Goal: Contribute content

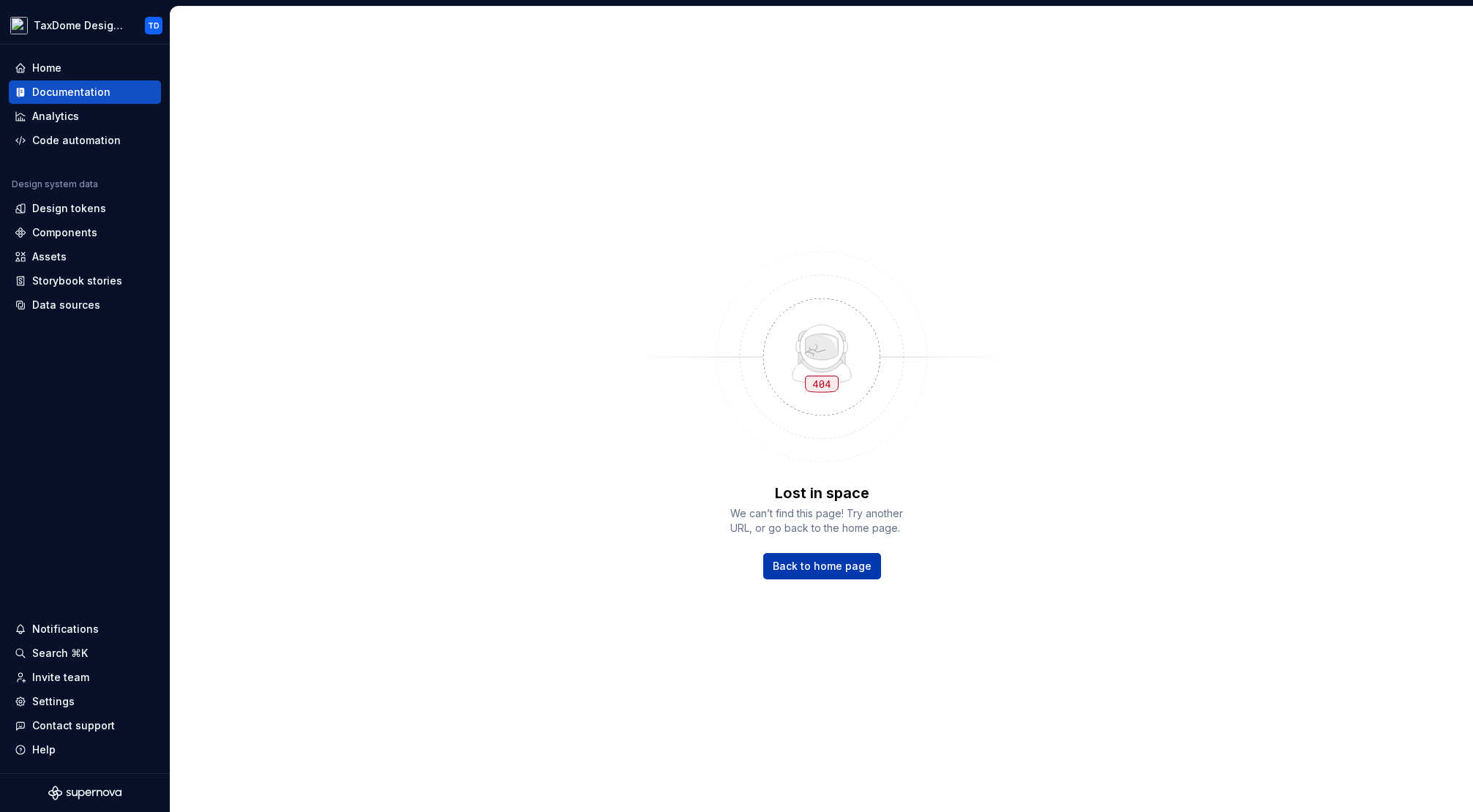
click at [814, 568] on span "Back to home page" at bounding box center [822, 566] width 98 height 14
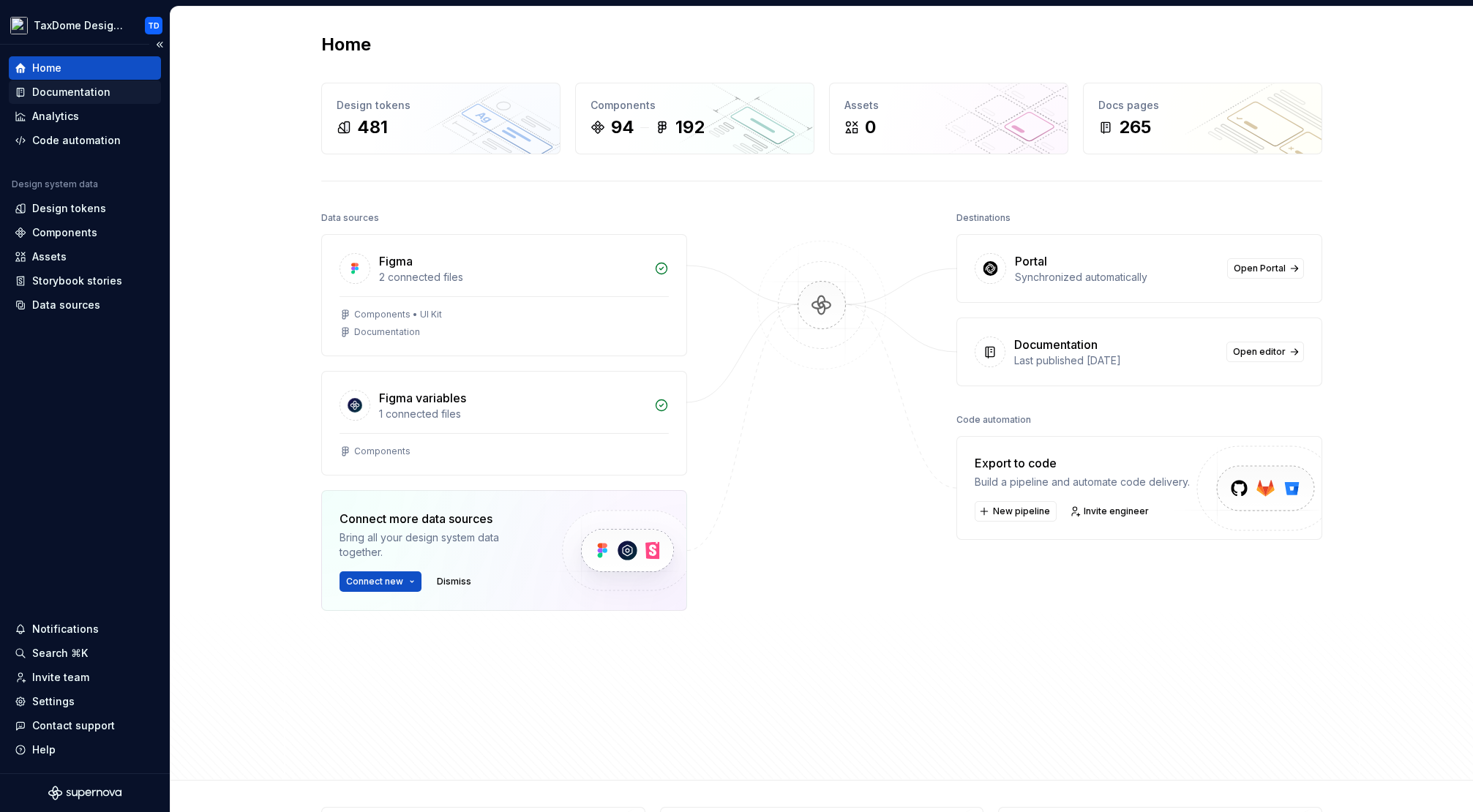
click at [92, 91] on div "Documentation" at bounding box center [71, 92] width 78 height 14
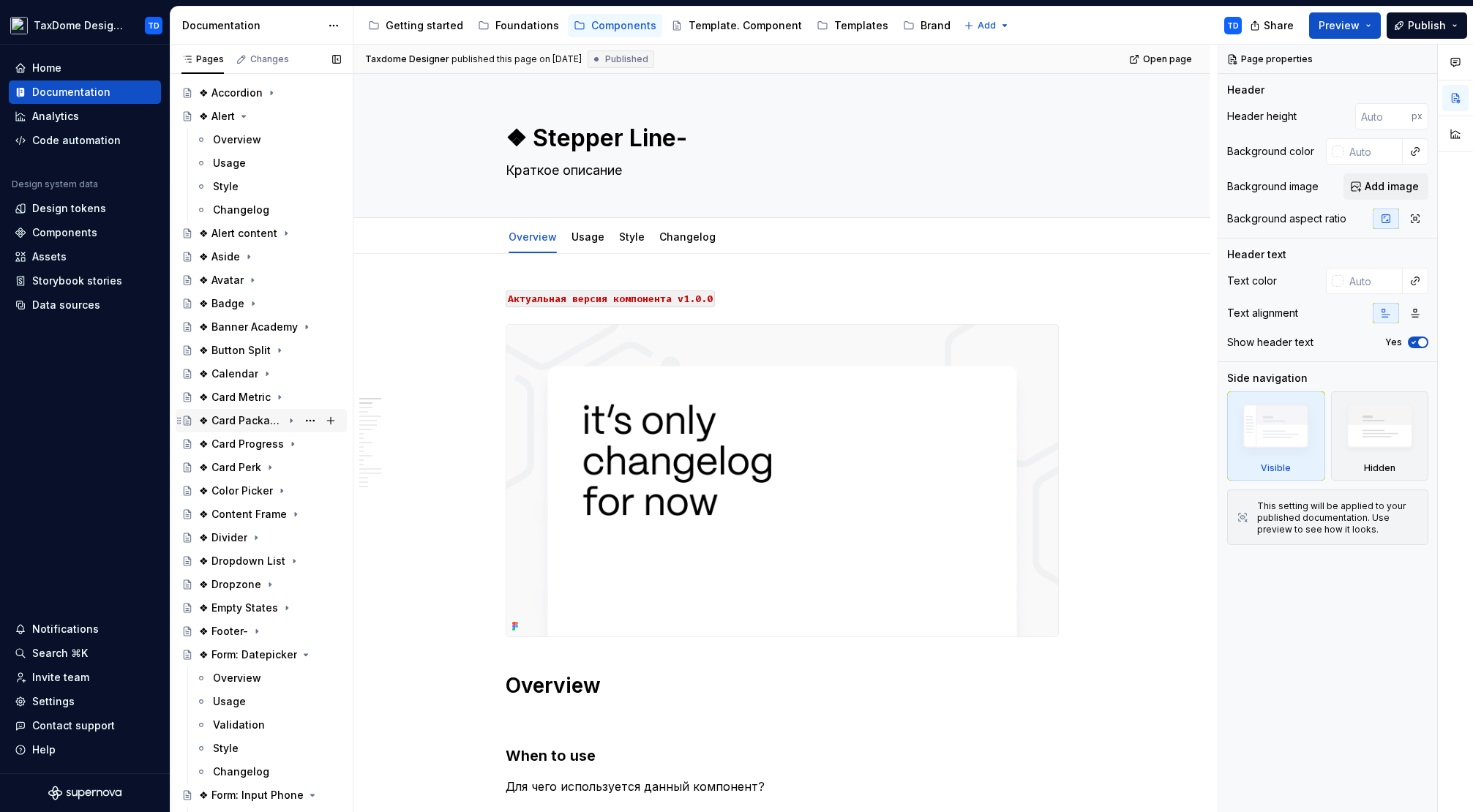
scroll to position [73, 0]
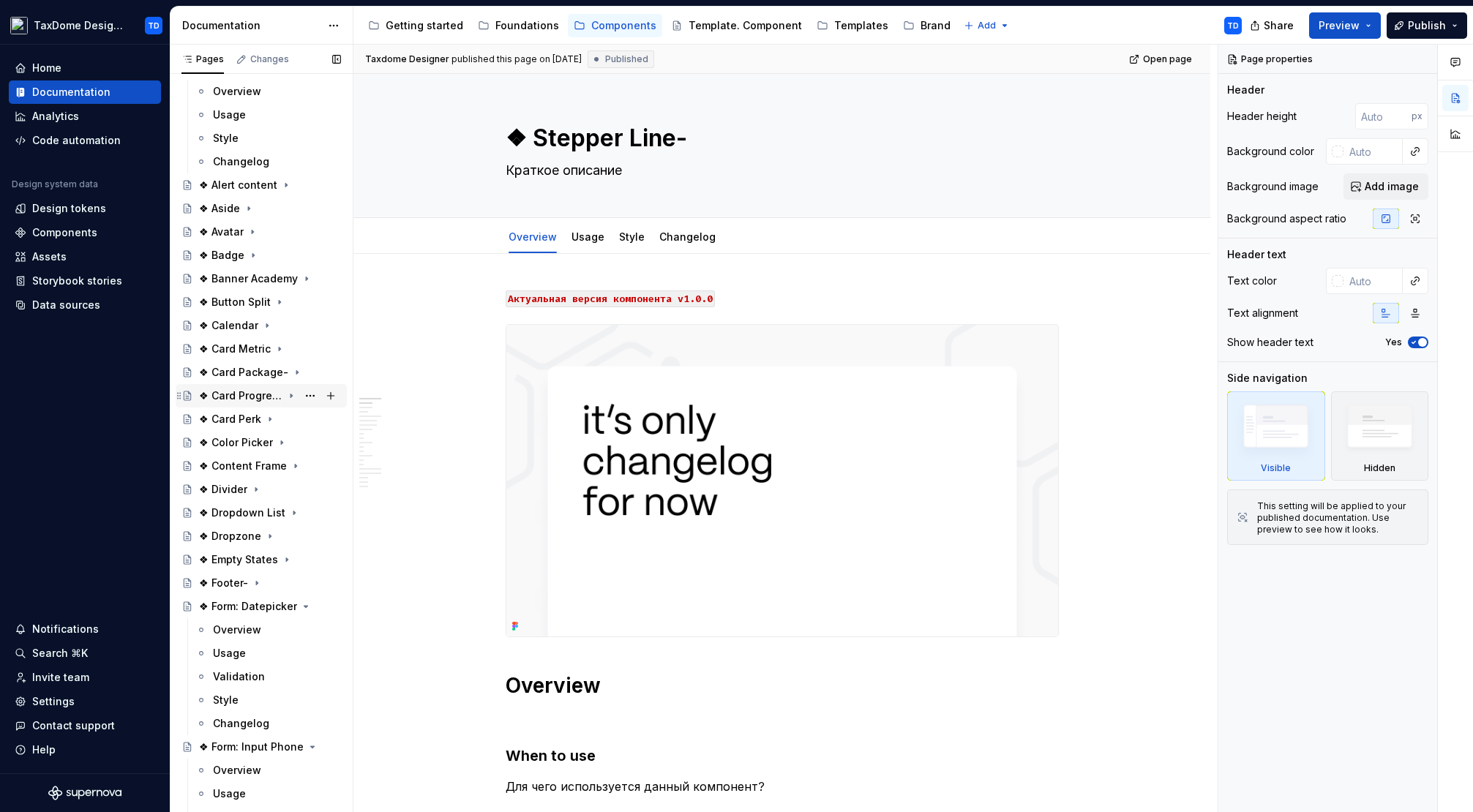
click at [238, 393] on div "❖ Card Progress" at bounding box center [241, 396] width 83 height 14
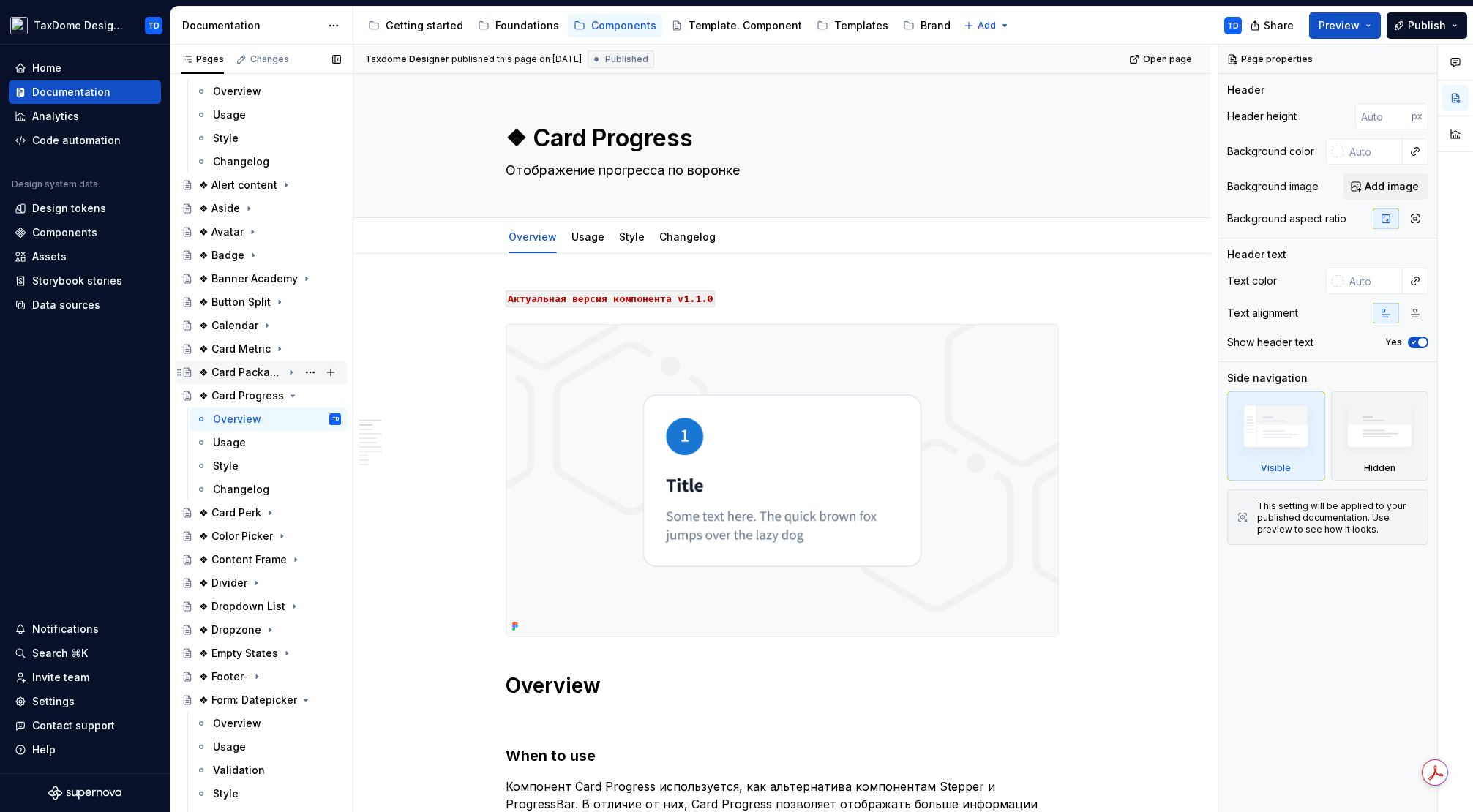
click at [240, 374] on div "❖ Card Package-" at bounding box center [241, 372] width 83 height 14
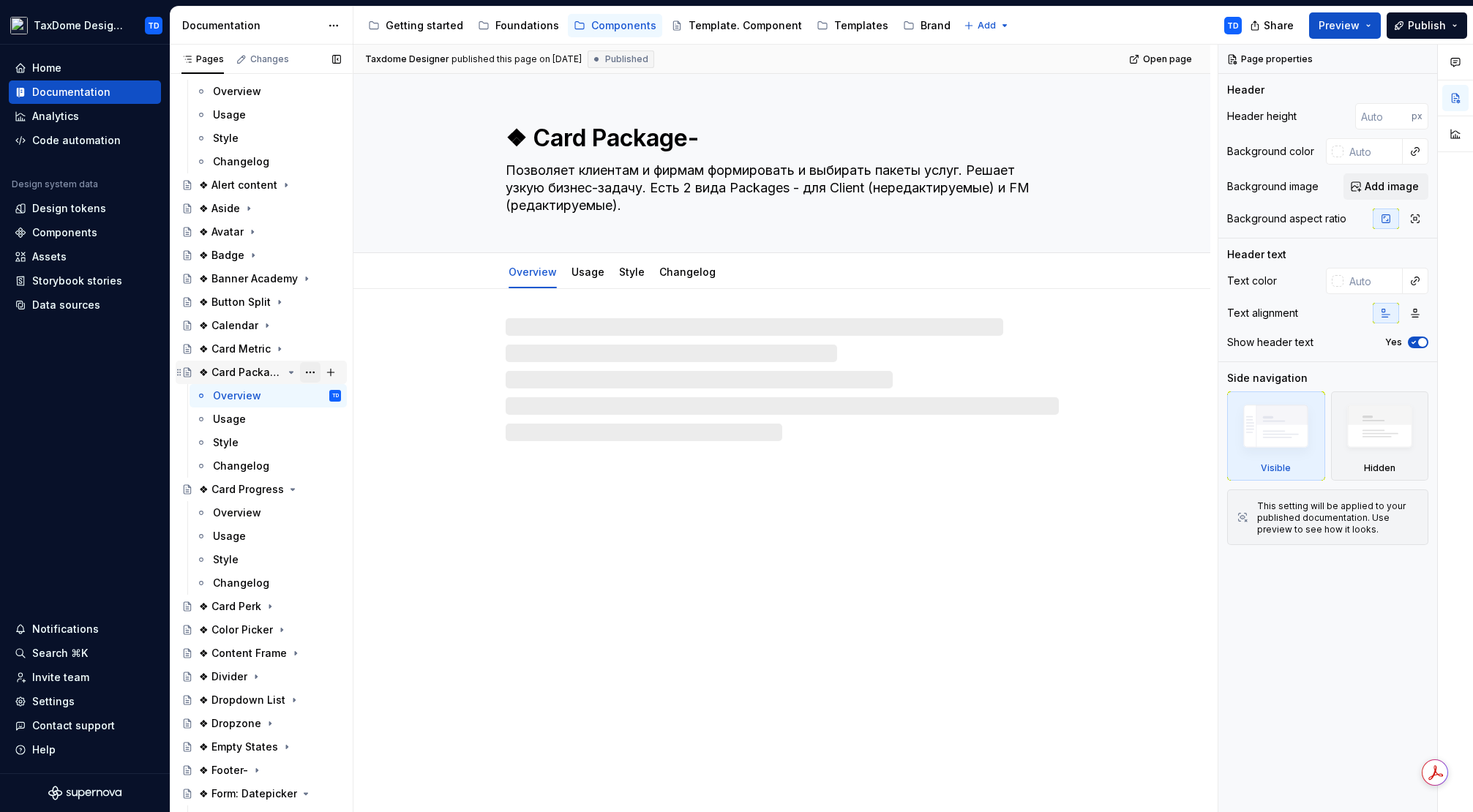
click at [304, 372] on button "Page tree" at bounding box center [310, 373] width 21 height 21
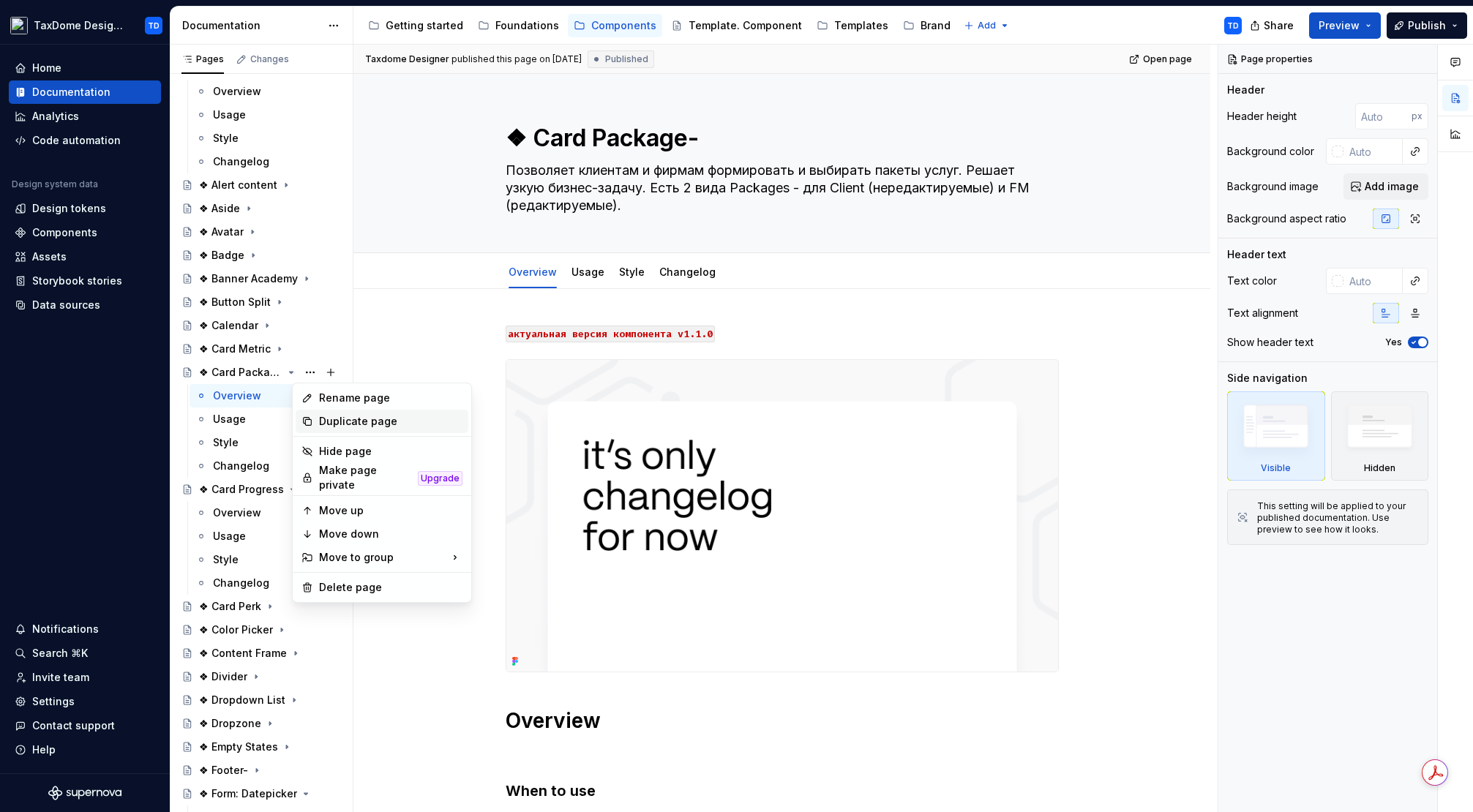
click at [332, 418] on div "Duplicate page" at bounding box center [390, 422] width 143 height 14
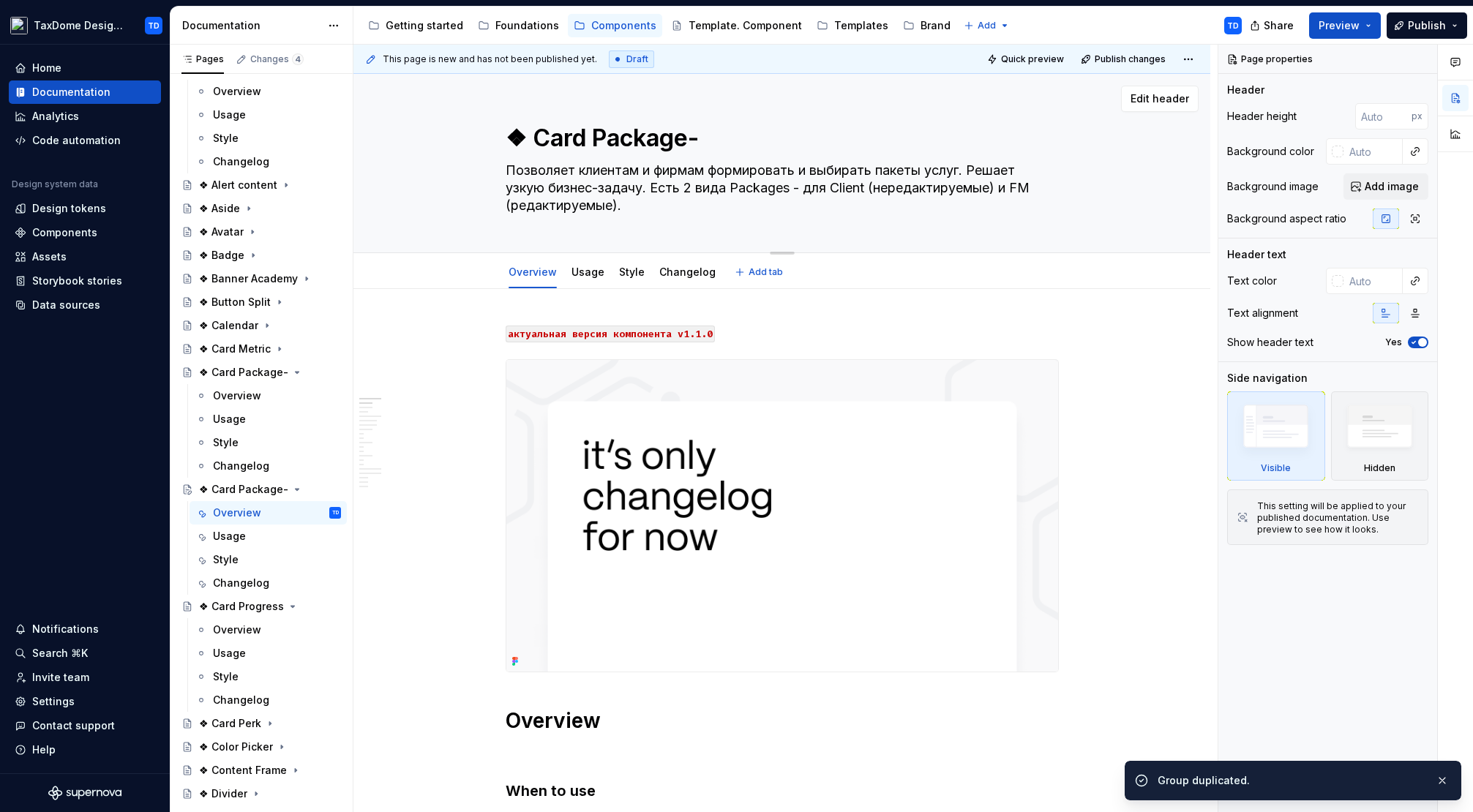
click at [650, 146] on textarea "❖ Card Package-" at bounding box center [779, 138] width 553 height 35
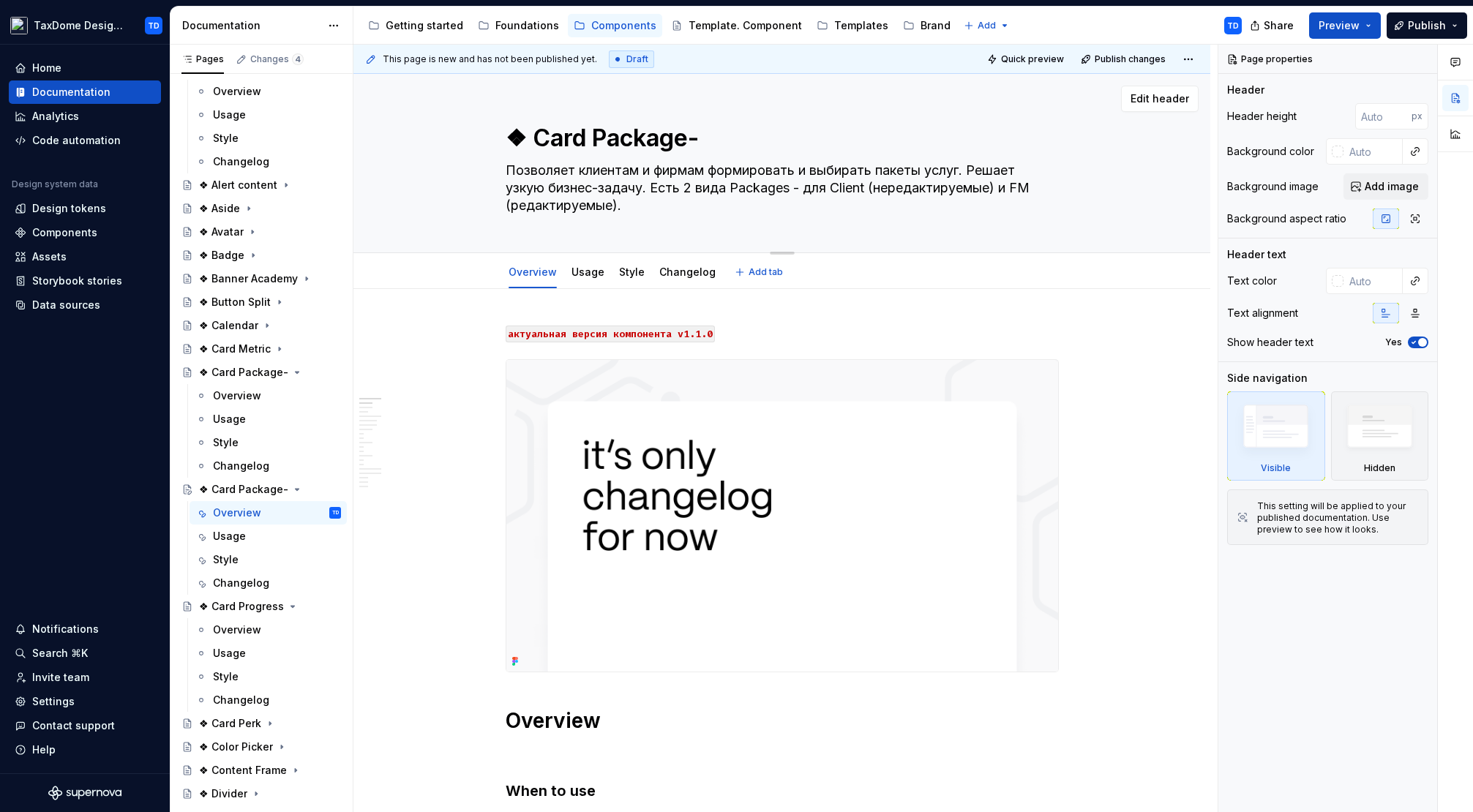
click at [677, 141] on textarea "❖ Card Package-" at bounding box center [779, 138] width 553 height 35
type textarea "*"
drag, startPoint x: 683, startPoint y: 139, endPoint x: 594, endPoint y: 138, distance: 89.0
click at [594, 138] on textarea "❖ Card Package-" at bounding box center [779, 138] width 553 height 35
type textarea "❖ Card P-"
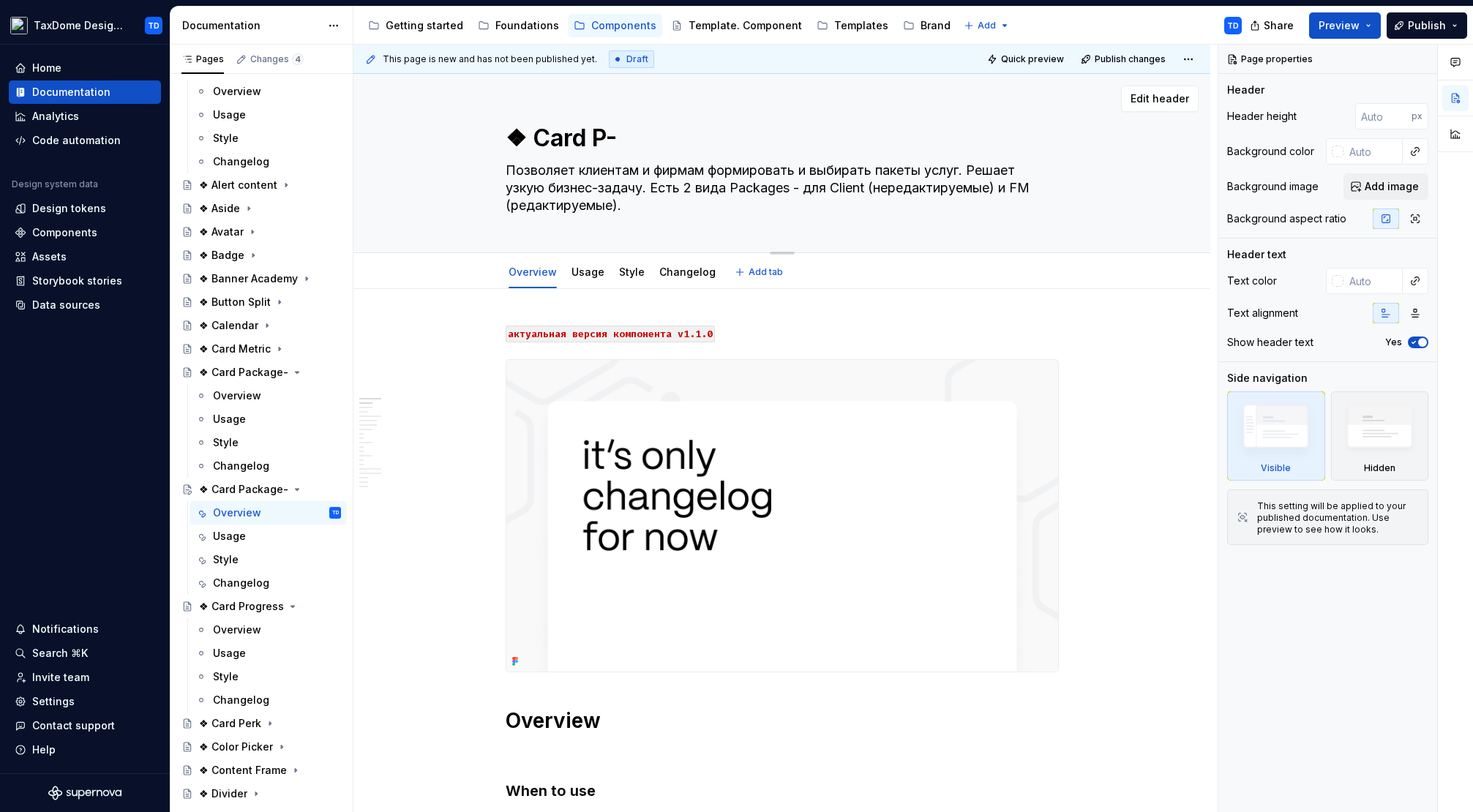
type textarea "*"
type textarea "❖ Card Pr-"
type textarea "*"
type textarea "❖ Card Pro-"
type textarea "*"
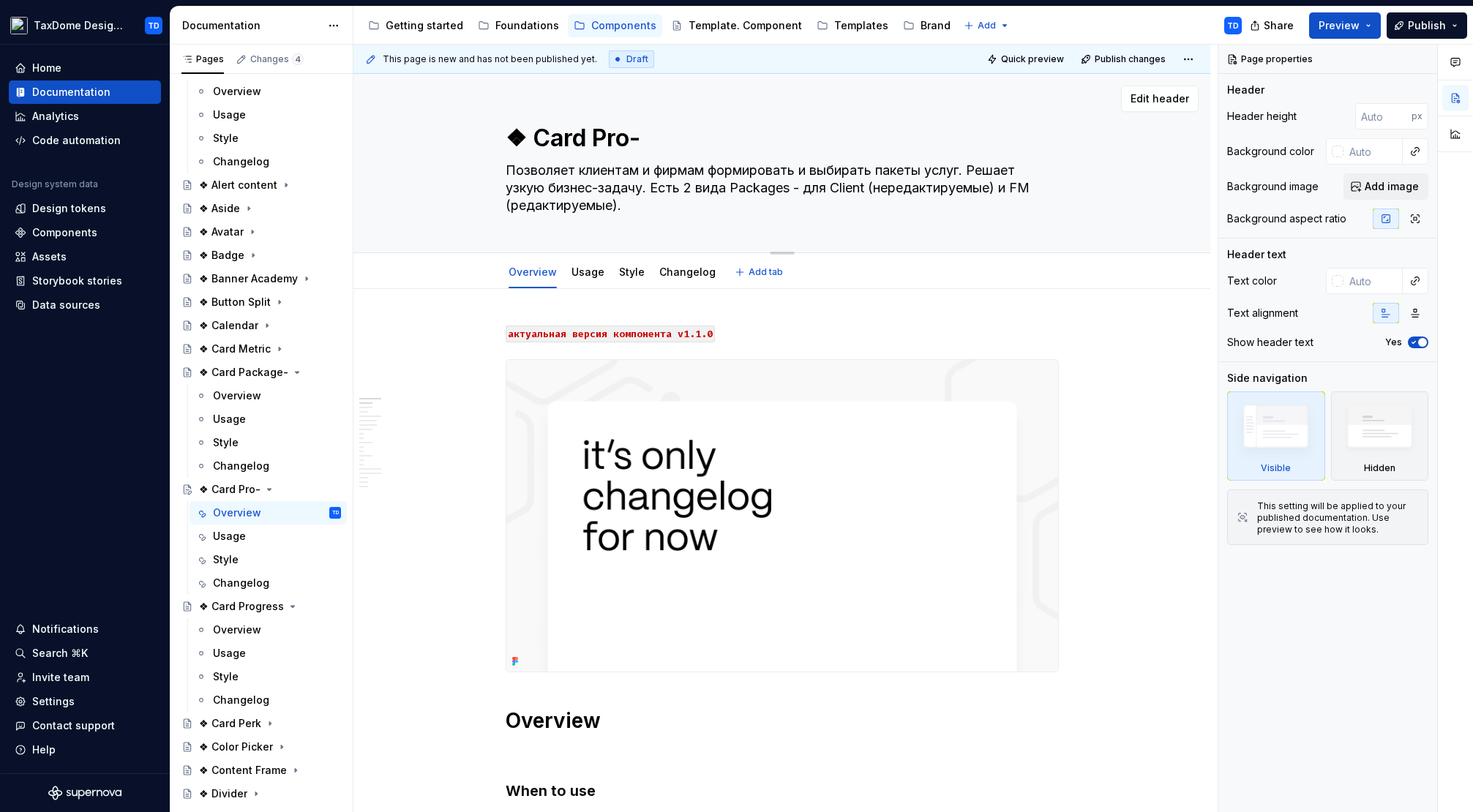
type textarea "❖ Card Prog-"
type textarea "*"
type textarea "❖ Card Progr-"
type textarea "*"
type textarea "❖ Card Progre-"
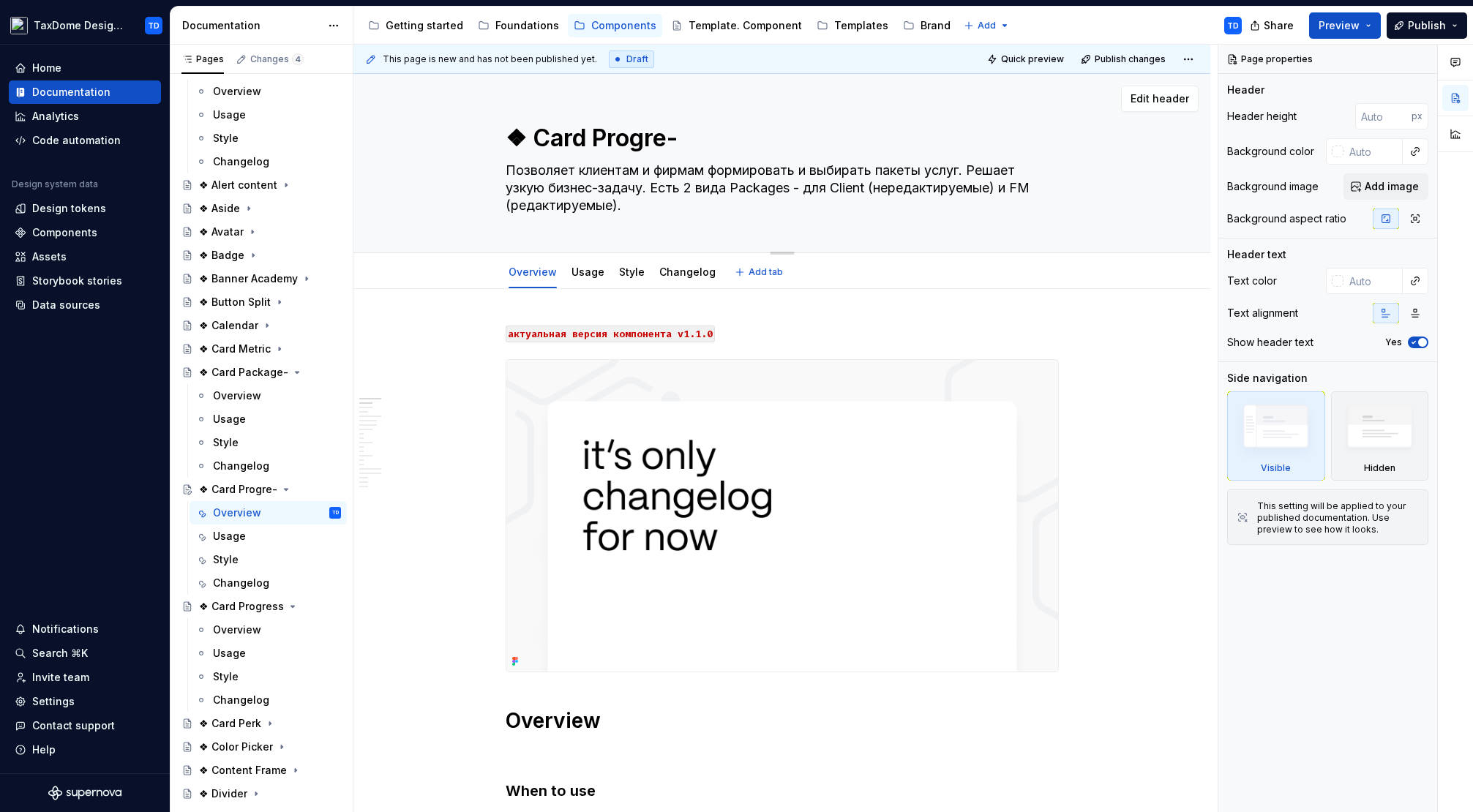
type textarea "*"
type textarea "❖ Card Progres-"
type textarea "*"
type textarea "❖ Card Progress-"
type textarea "*"
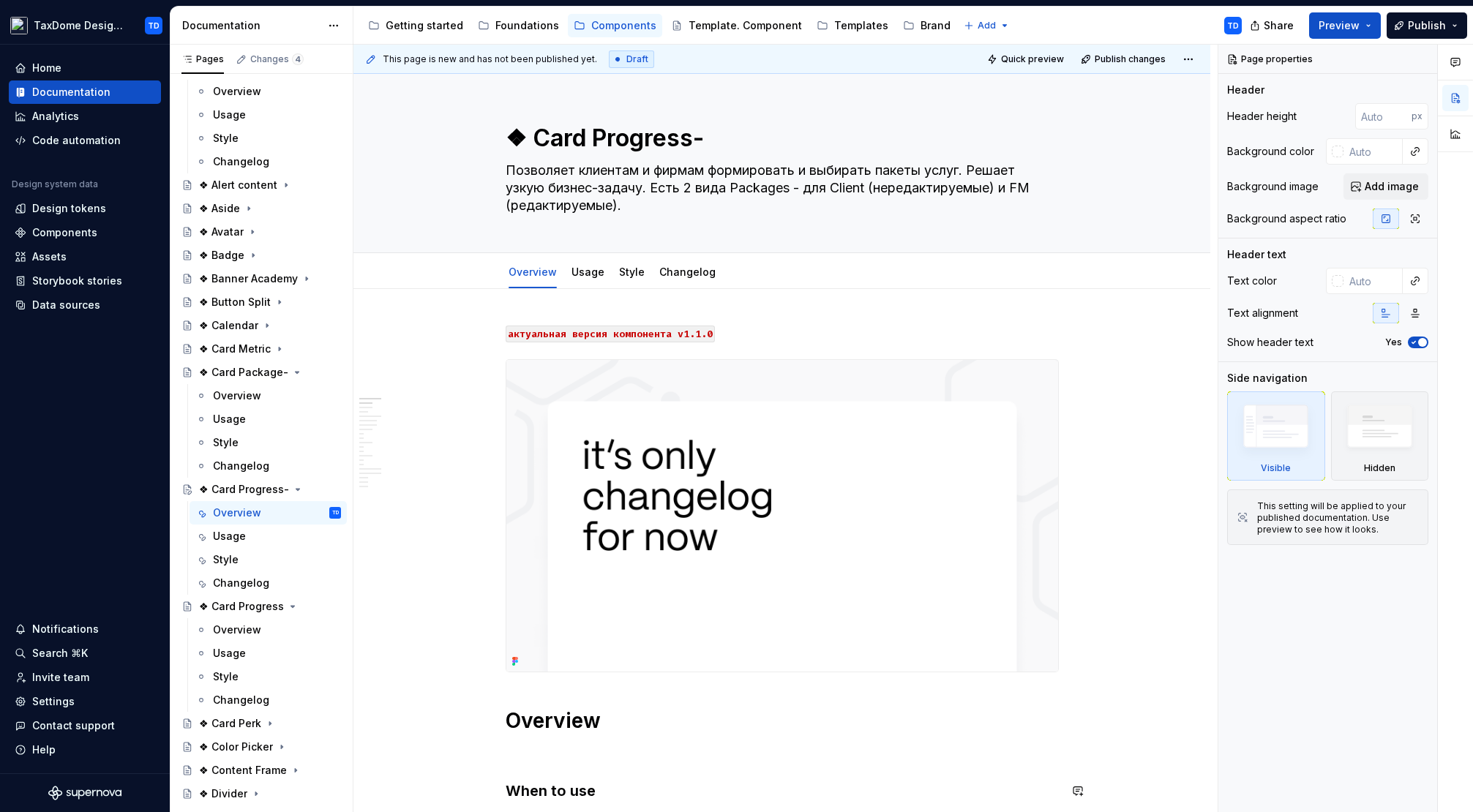
type textarea "❖ Card Progress-"
click at [678, 133] on textarea "❖ Card Progress-" at bounding box center [779, 138] width 553 height 35
drag, startPoint x: 689, startPoint y: 141, endPoint x: 536, endPoint y: 138, distance: 153.0
click at [536, 138] on textarea "❖ Card Progress-" at bounding box center [779, 138] width 553 height 35
paste textarea "Indicator"
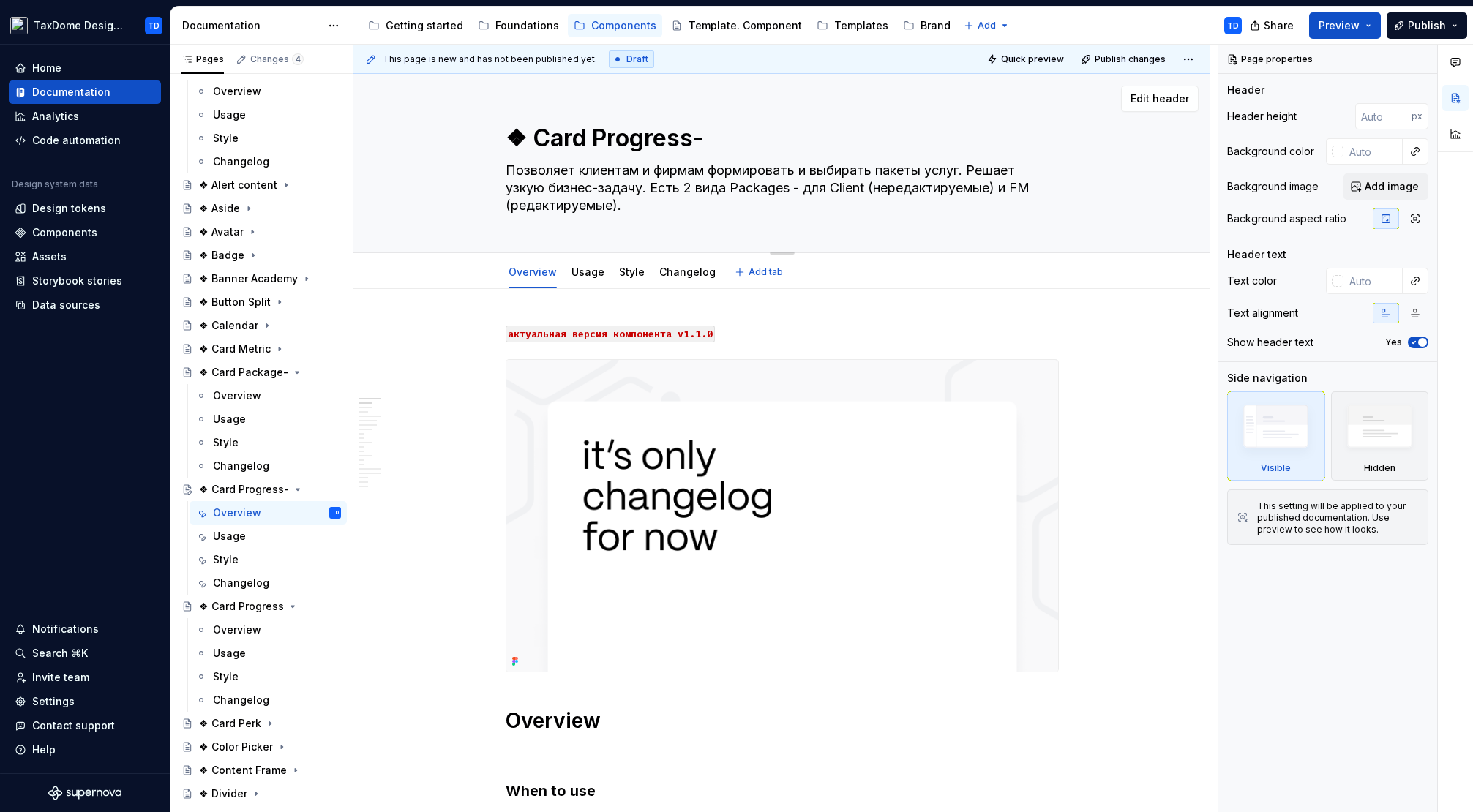
type textarea "*"
type textarea "❖ Card Progress Indicator-"
type textarea "*"
type textarea "❖ Card Progress Indicator-"
click at [607, 196] on textarea "Позволяет клиентам и фирмам формировать и выбирать пакеты услуг. Решает узкую б…" at bounding box center [779, 187] width 553 height 58
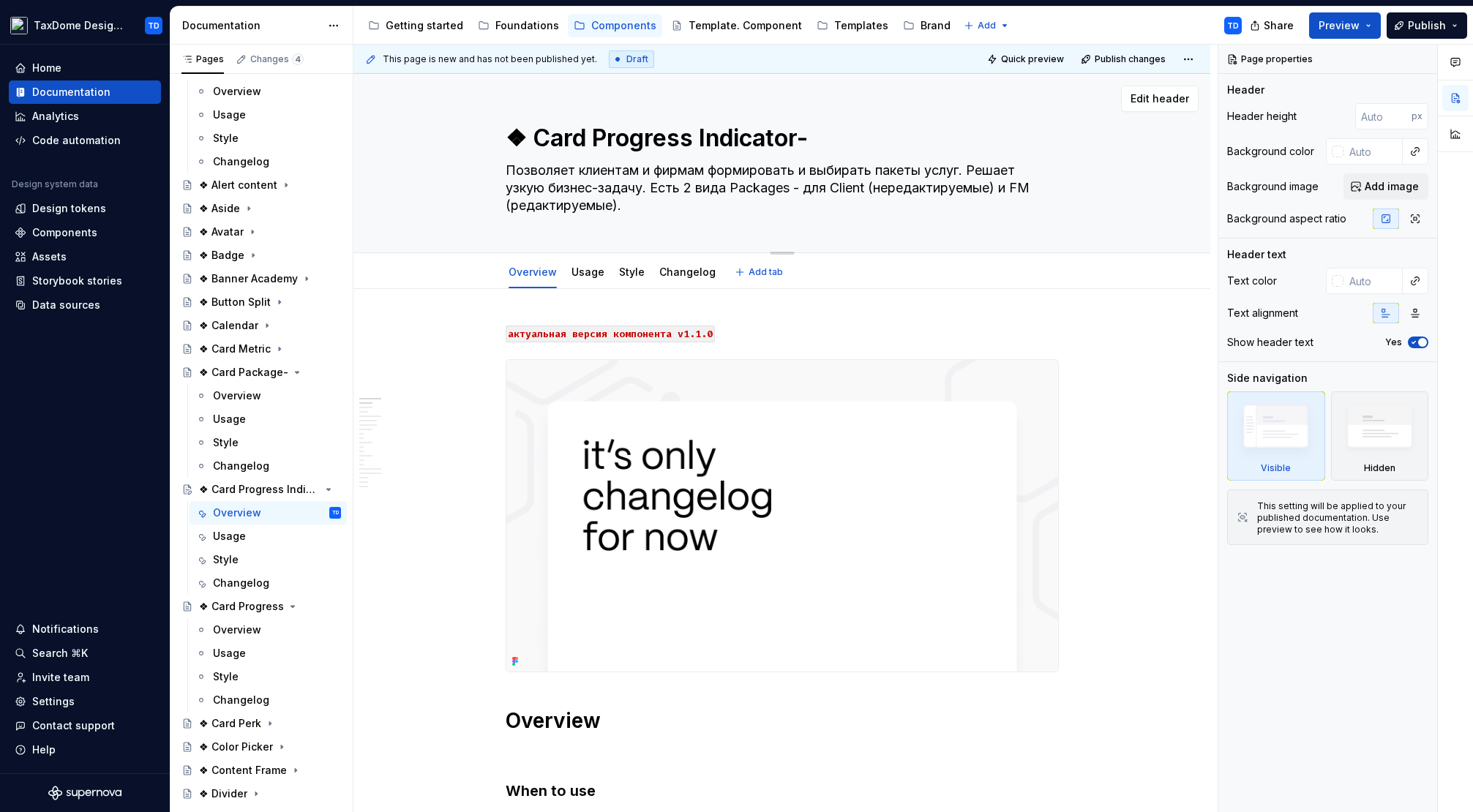
drag, startPoint x: 640, startPoint y: 206, endPoint x: 499, endPoint y: 170, distance: 145.5
click at [499, 170] on div "❖ Card Progress Indicator- Позволяет клиентам и фирмам формировать и выбирать п…" at bounding box center [782, 162] width 740 height 178
type textarea "*"
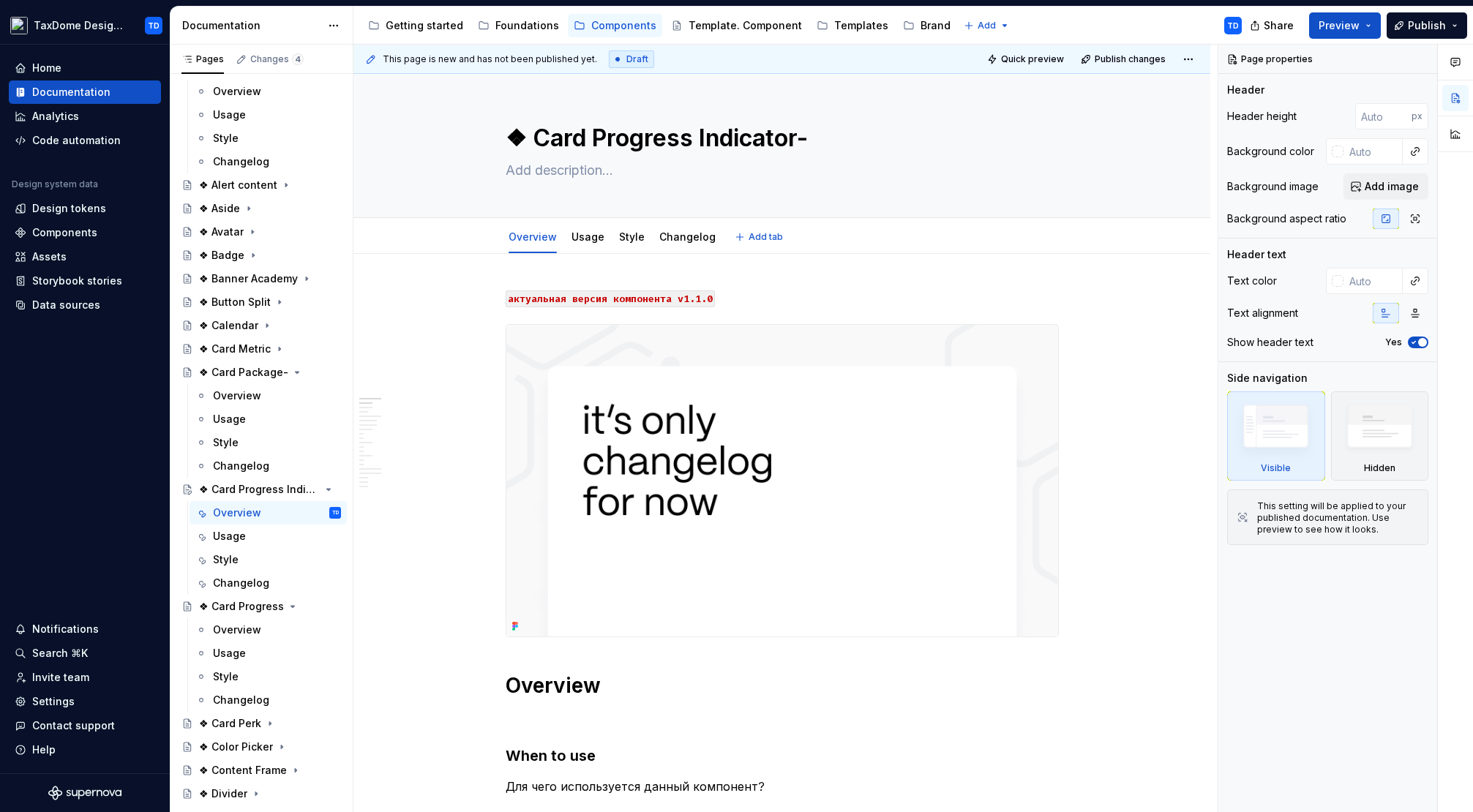
type textarea "*"
drag, startPoint x: 667, startPoint y: 299, endPoint x: 619, endPoint y: 295, distance: 48.2
click at [667, 299] on code "актуальная версия компонента v1.1.0" at bounding box center [610, 298] width 210 height 17
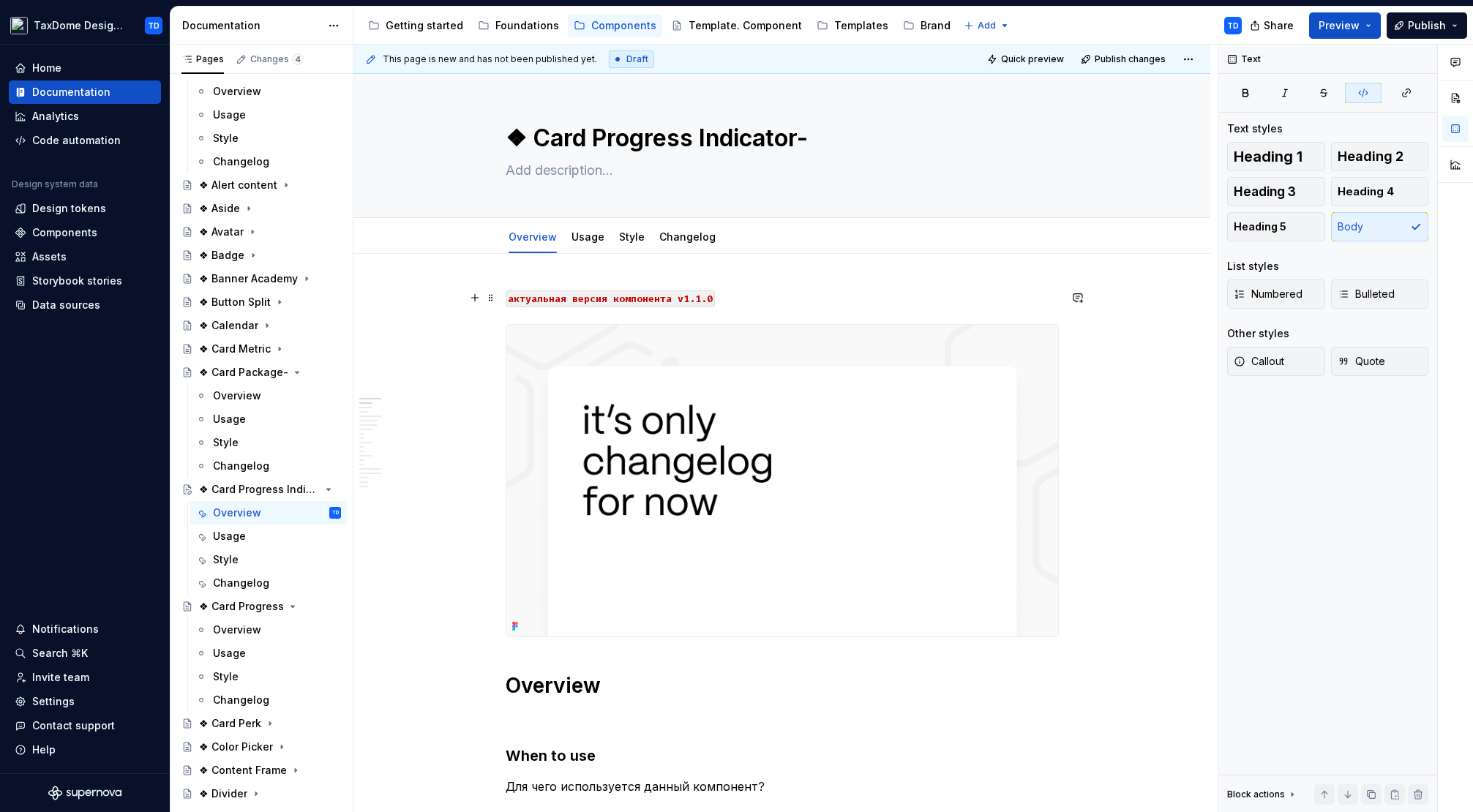
type textarea "*"
click at [506, 297] on code "актуальная версия компонента v1.1.0" at bounding box center [610, 298] width 210 height 17
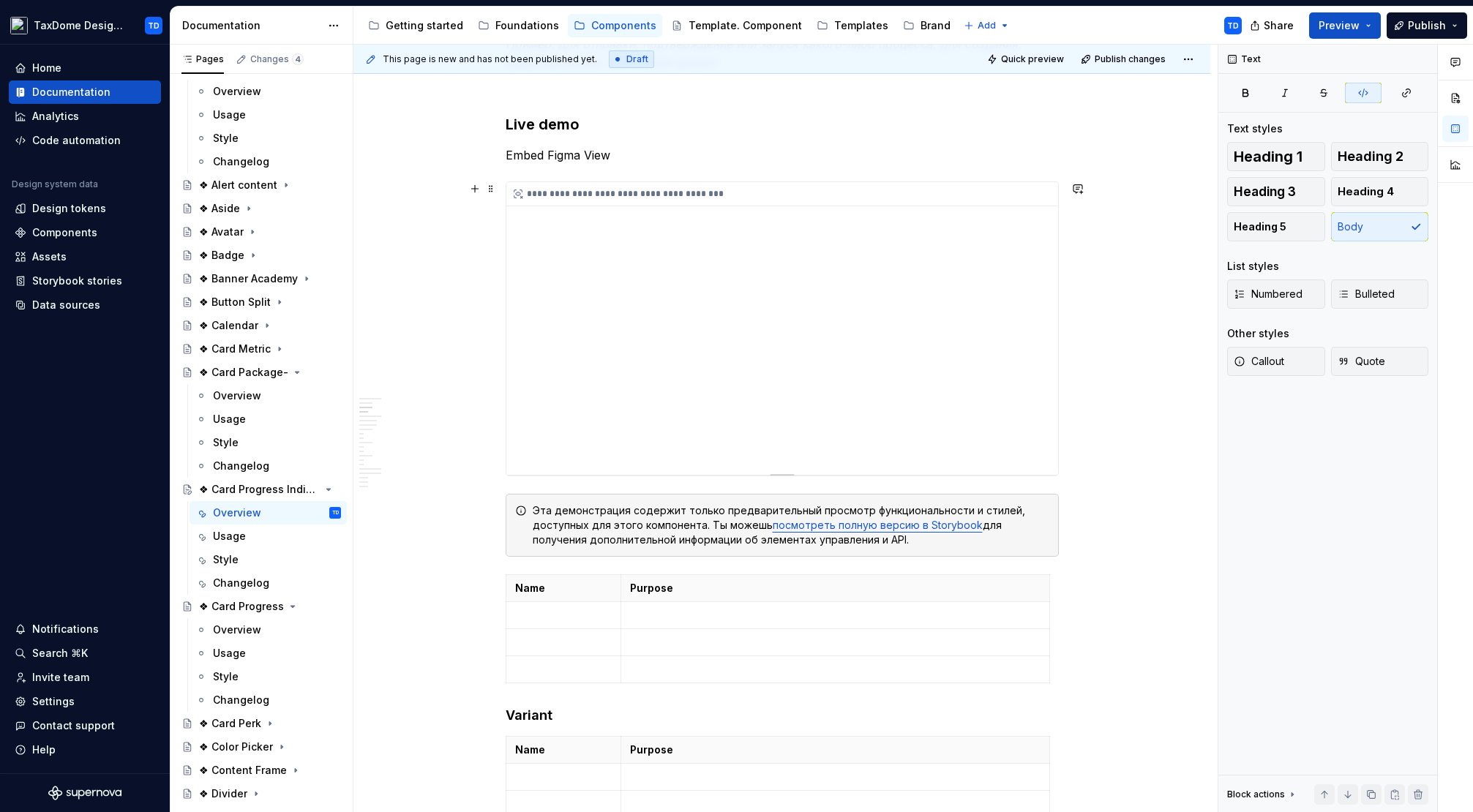
scroll to position [794, 0]
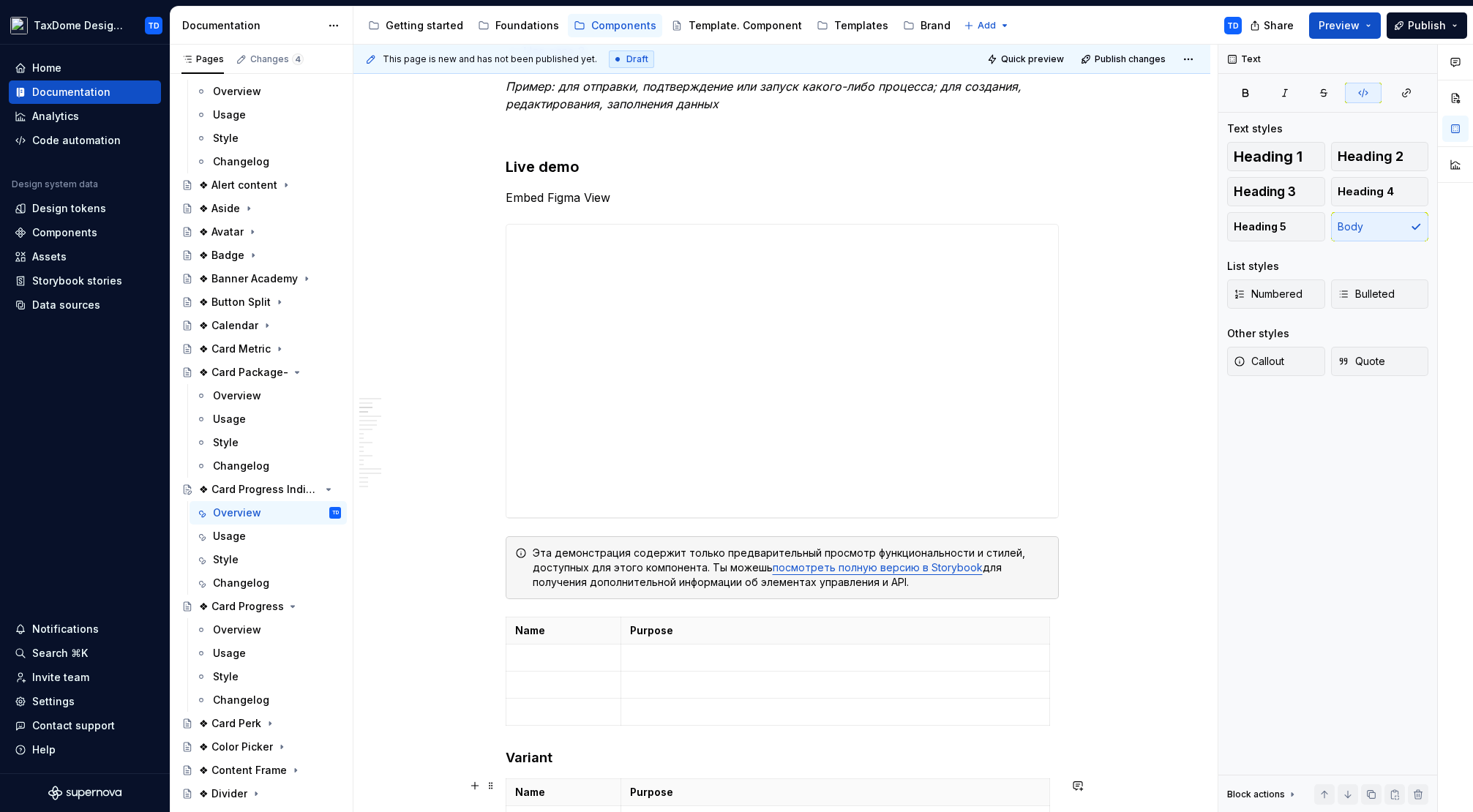
type textarea "*"
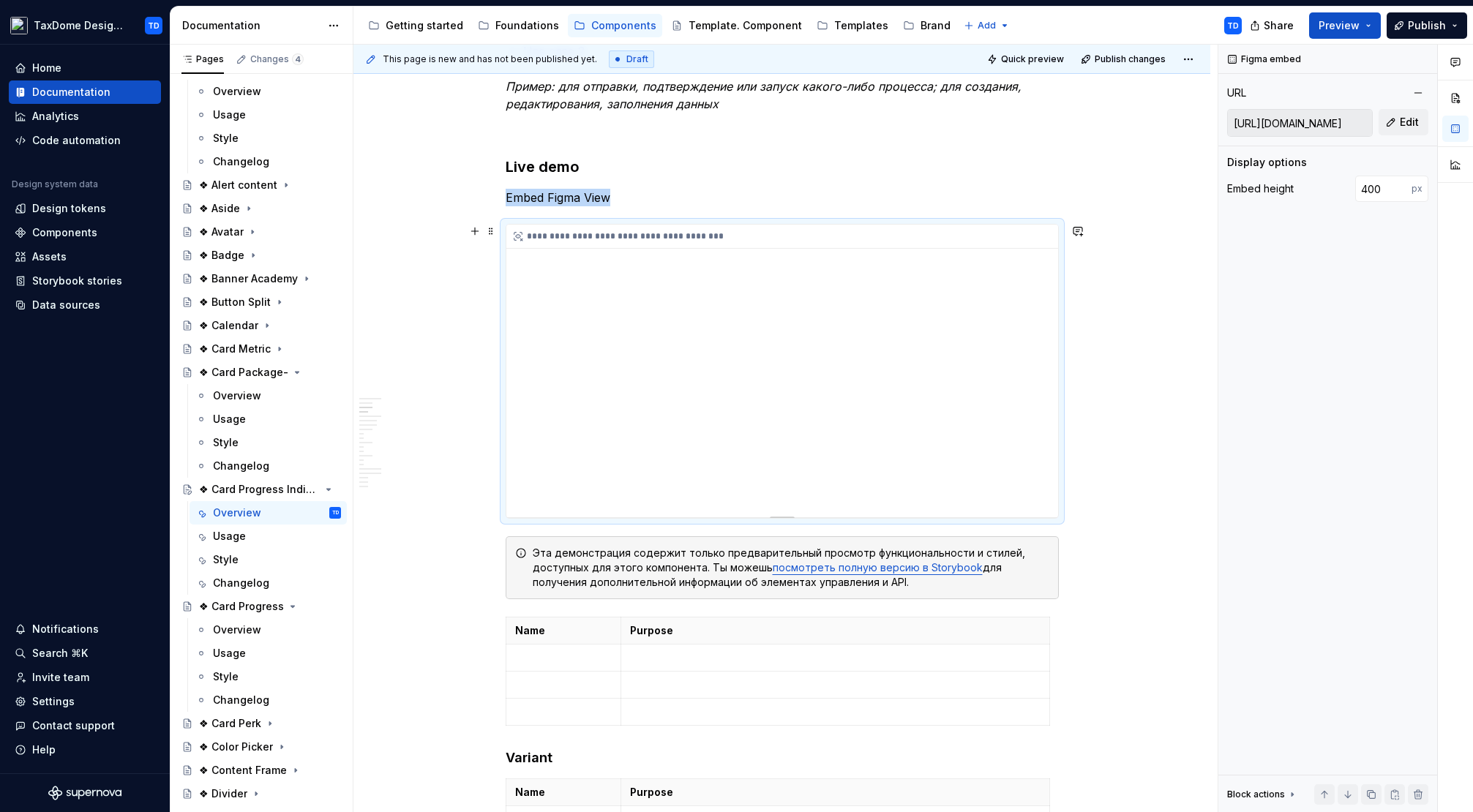
click at [971, 457] on div "**********" at bounding box center [783, 371] width 552 height 293
click at [1394, 120] on button "Edit" at bounding box center [1403, 122] width 50 height 26
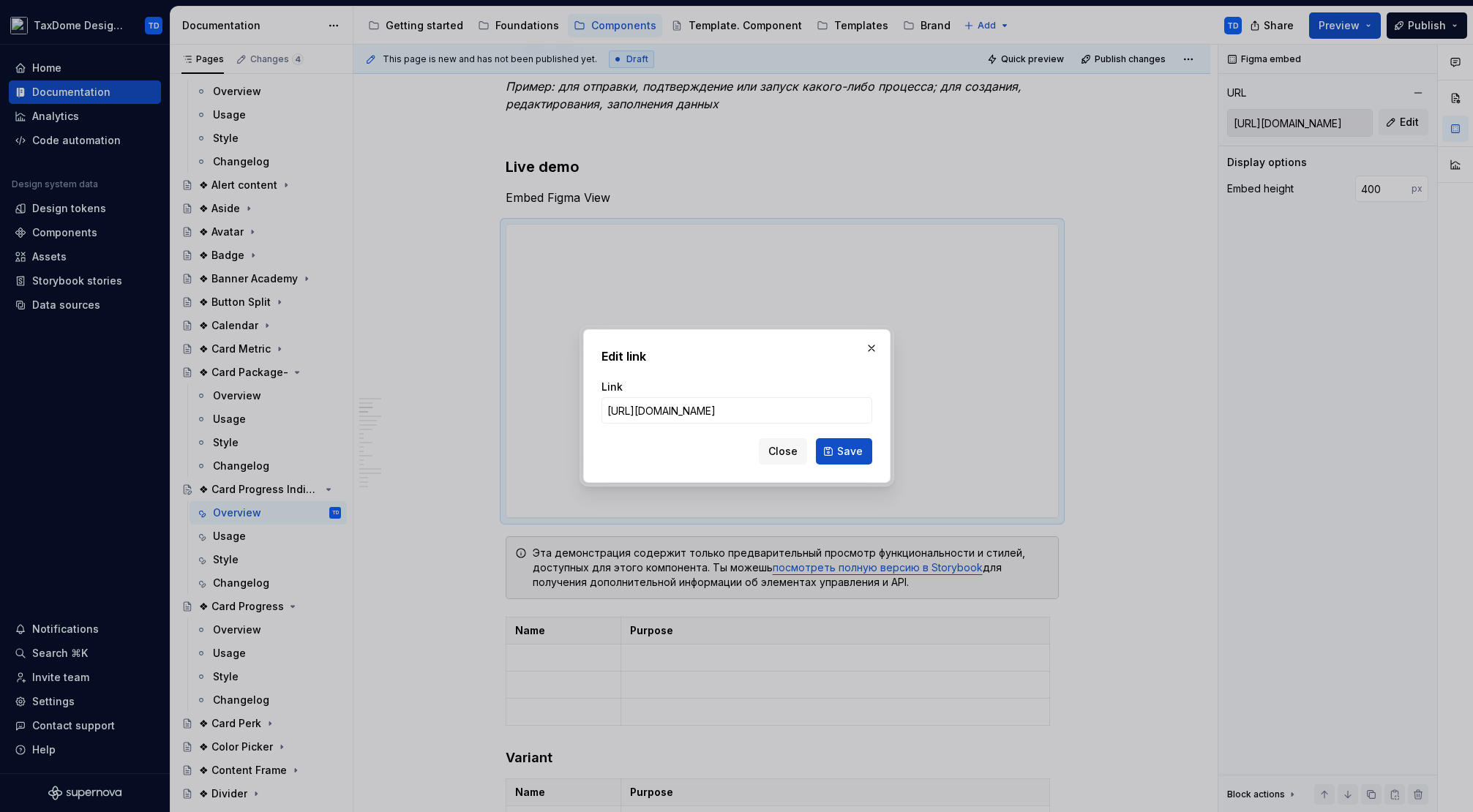
scroll to position [0, 502]
type input "[URL][DOMAIN_NAME]"
click at [855, 448] on span "Save" at bounding box center [850, 451] width 26 height 14
type input "[URL][DOMAIN_NAME]"
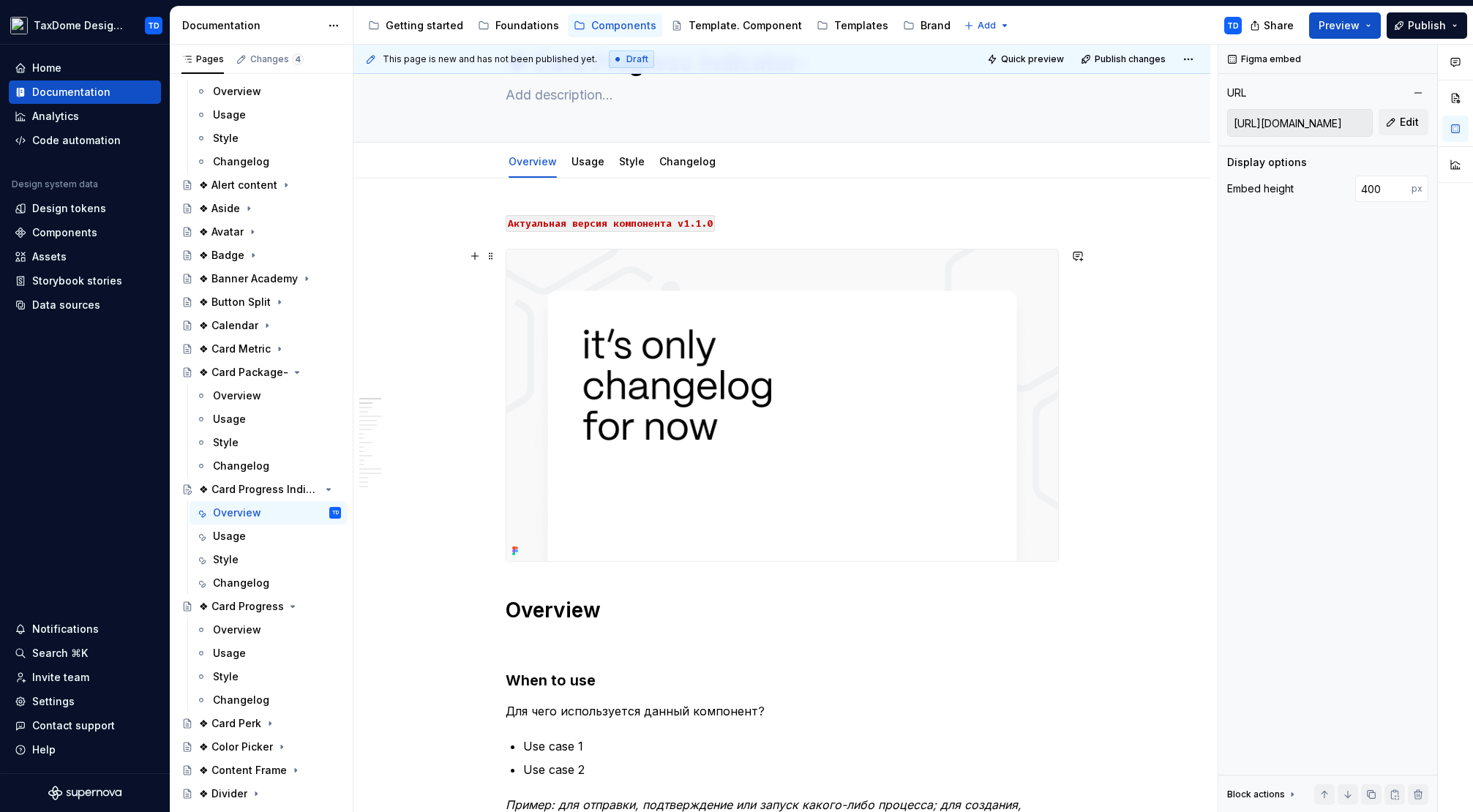
scroll to position [0, 0]
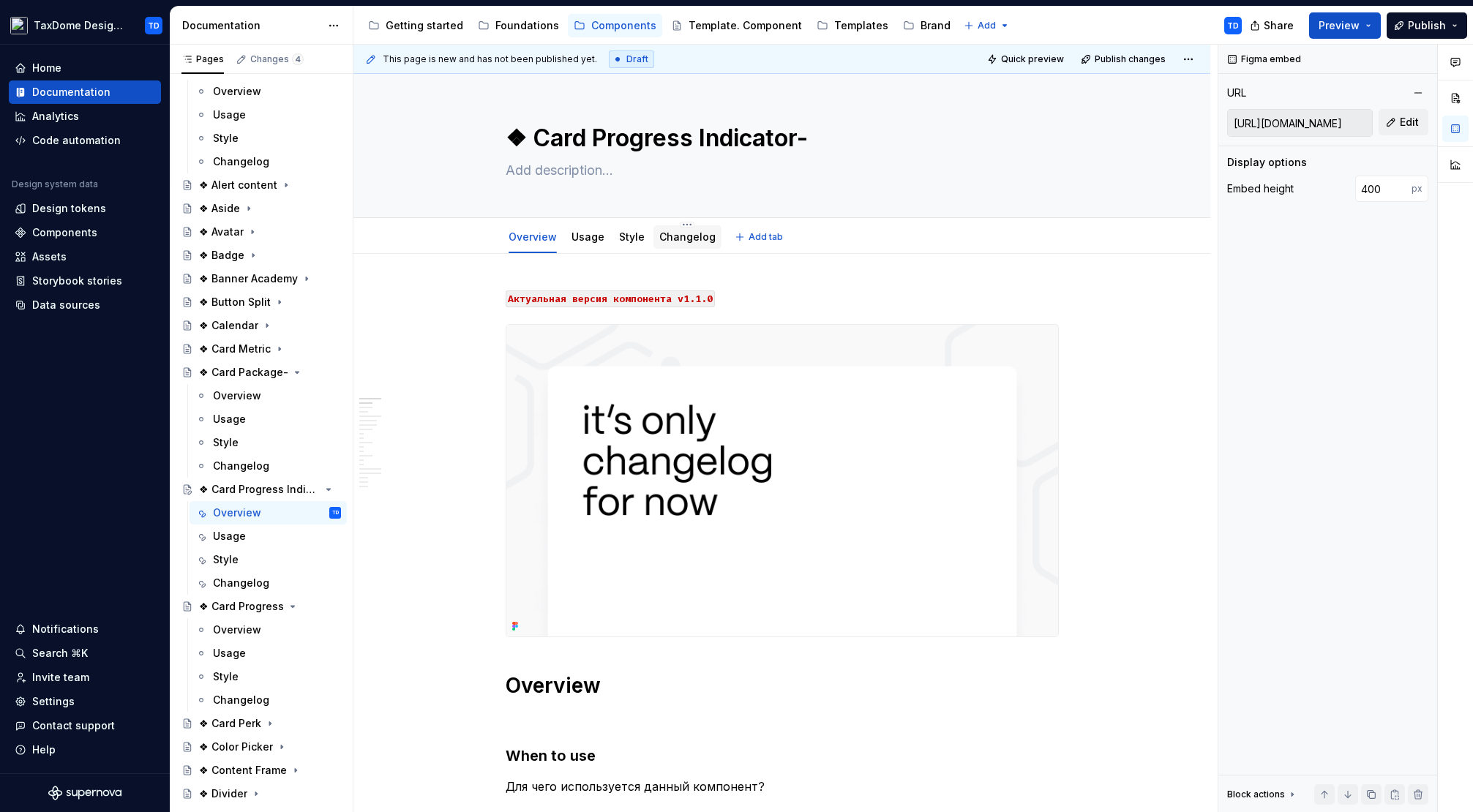
click at [689, 238] on link "Changelog" at bounding box center [687, 237] width 56 height 13
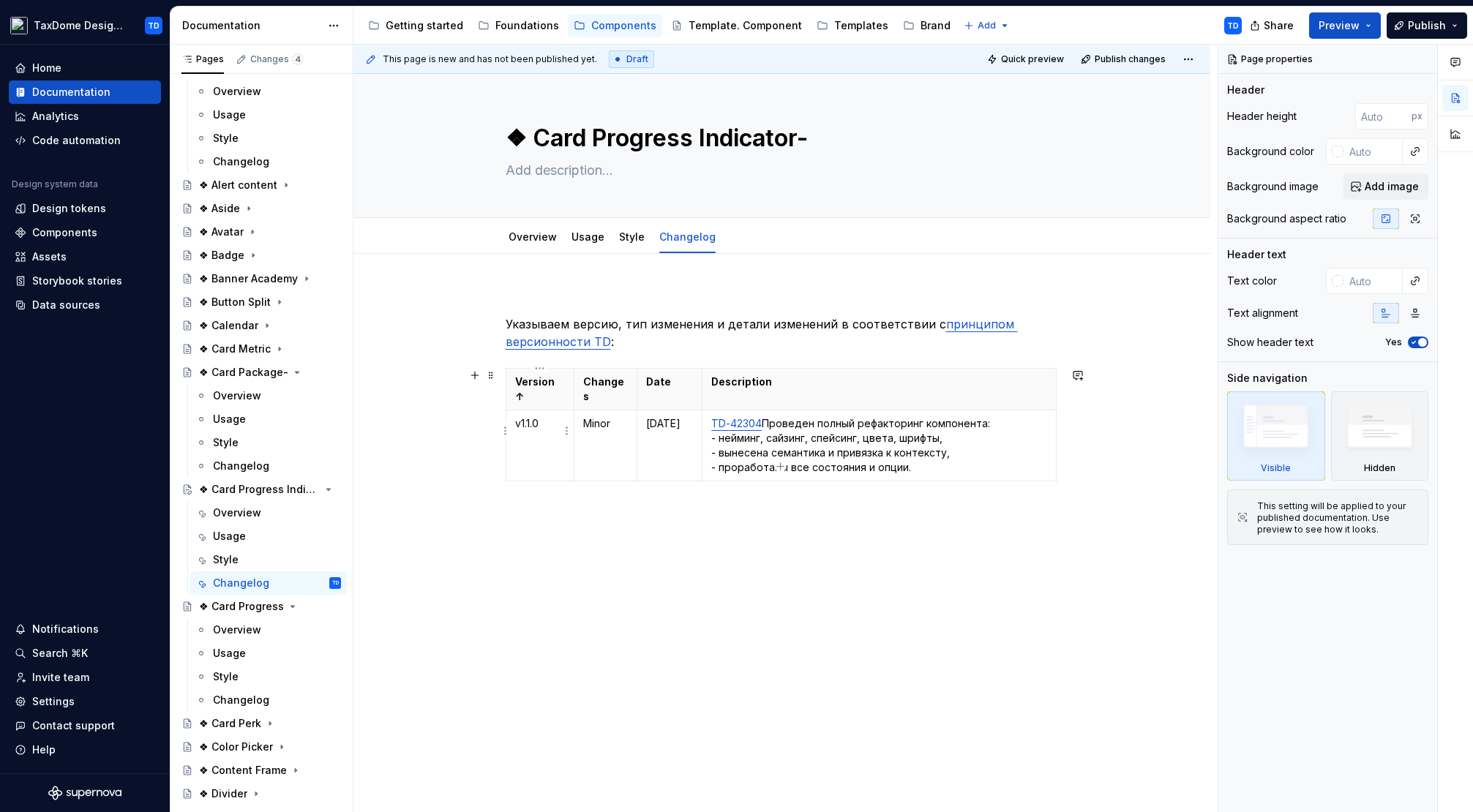
click at [534, 416] on p "v1.1.0" at bounding box center [540, 423] width 50 height 14
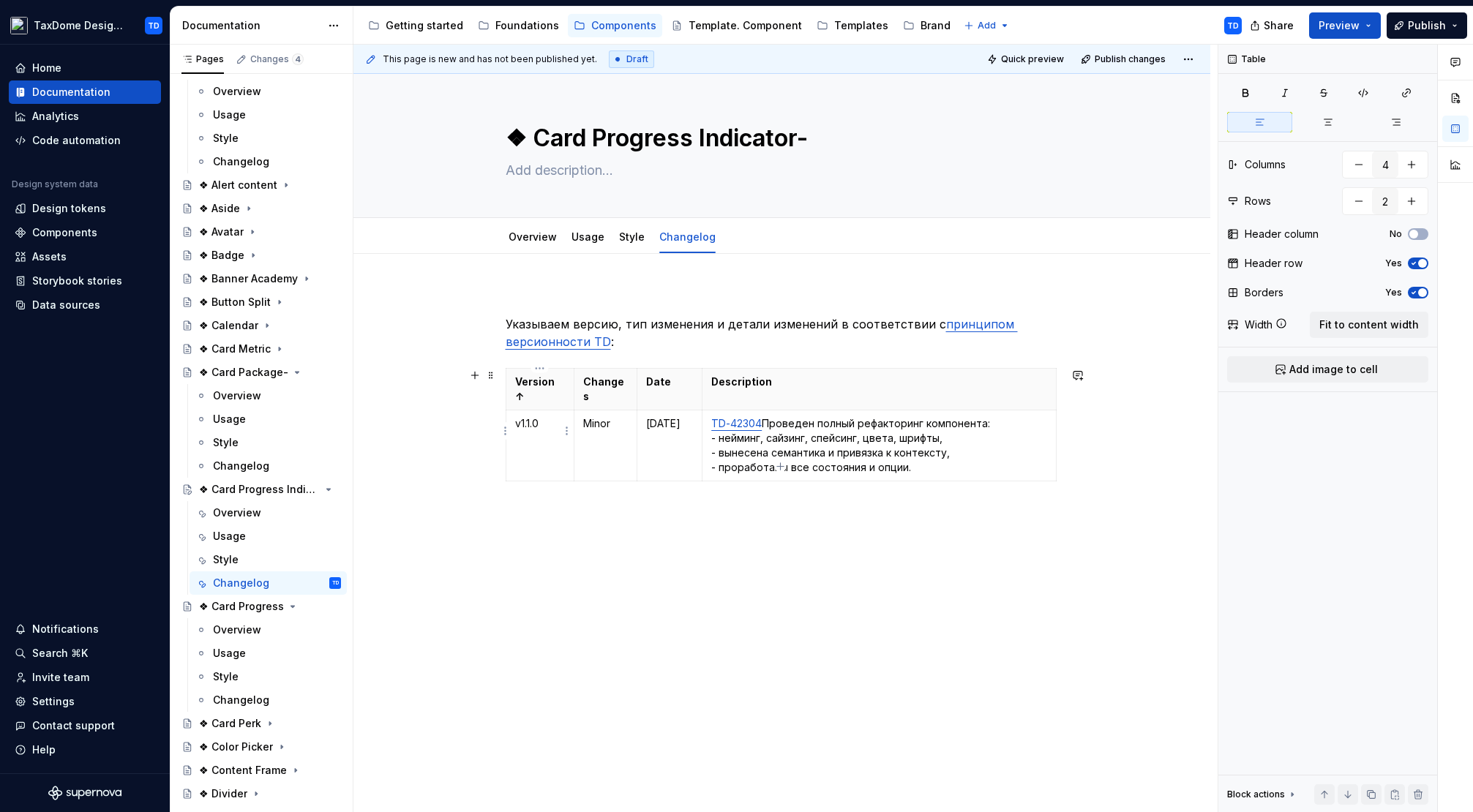
click at [530, 416] on p "v1.1.0" at bounding box center [540, 423] width 50 height 14
type textarea "*"
click at [783, 416] on p "TD-42304 Проведен полный рефакторинг компонента: - нейминг, сайзинг, спейсинг, …" at bounding box center [879, 445] width 335 height 58
click at [767, 416] on p "TD-42304 Проведен полный рефакторинг компонента: - нейминг, сайзинг, спейсинг, …" at bounding box center [879, 445] width 335 height 58
type textarea "*"
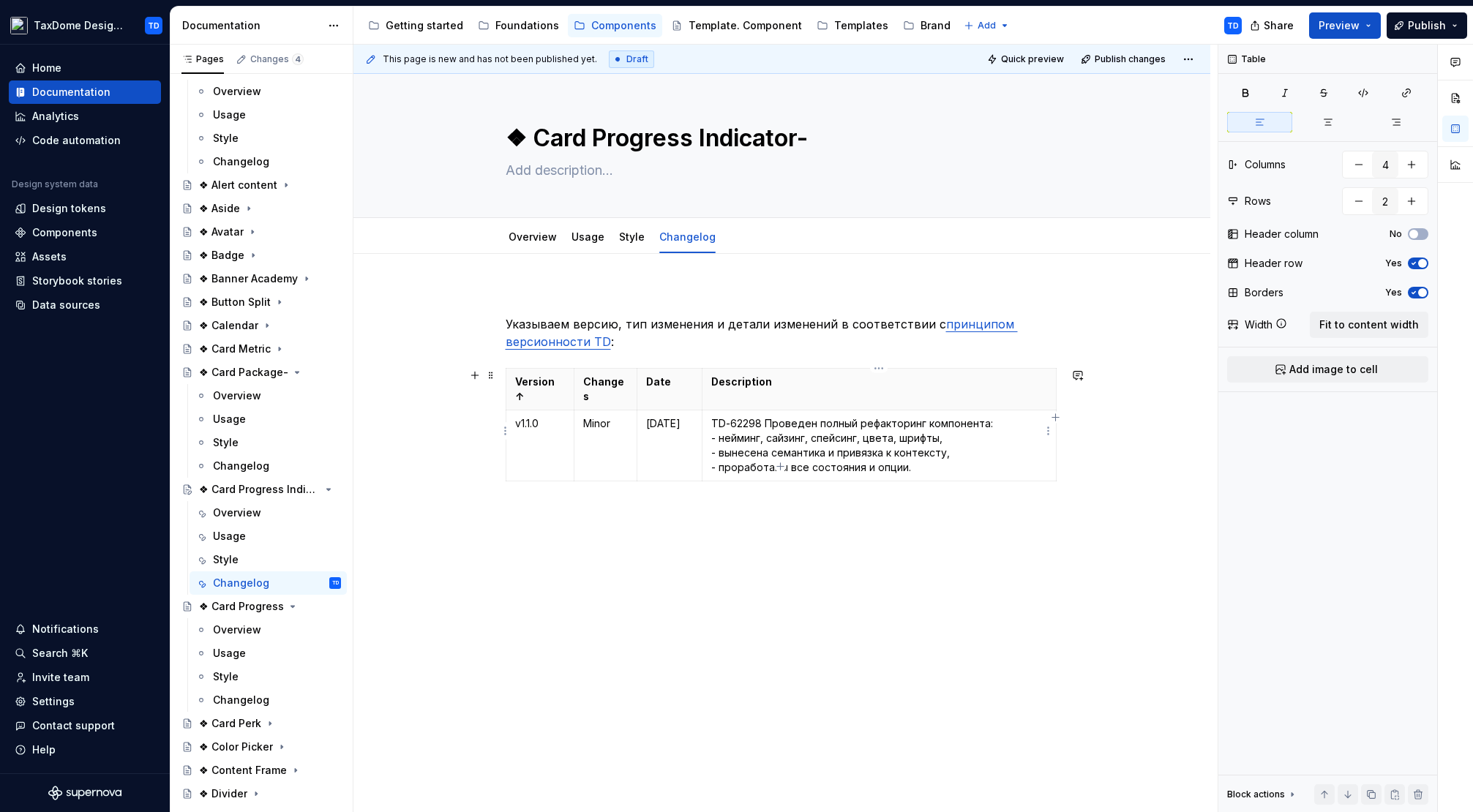
click at [758, 416] on p "TD-62298 Проведен полный рефакторинг компонента: - нейминг, сайзинг, спейсинг, …" at bounding box center [879, 445] width 335 height 58
click at [851, 385] on button "button" at bounding box center [850, 383] width 21 height 21
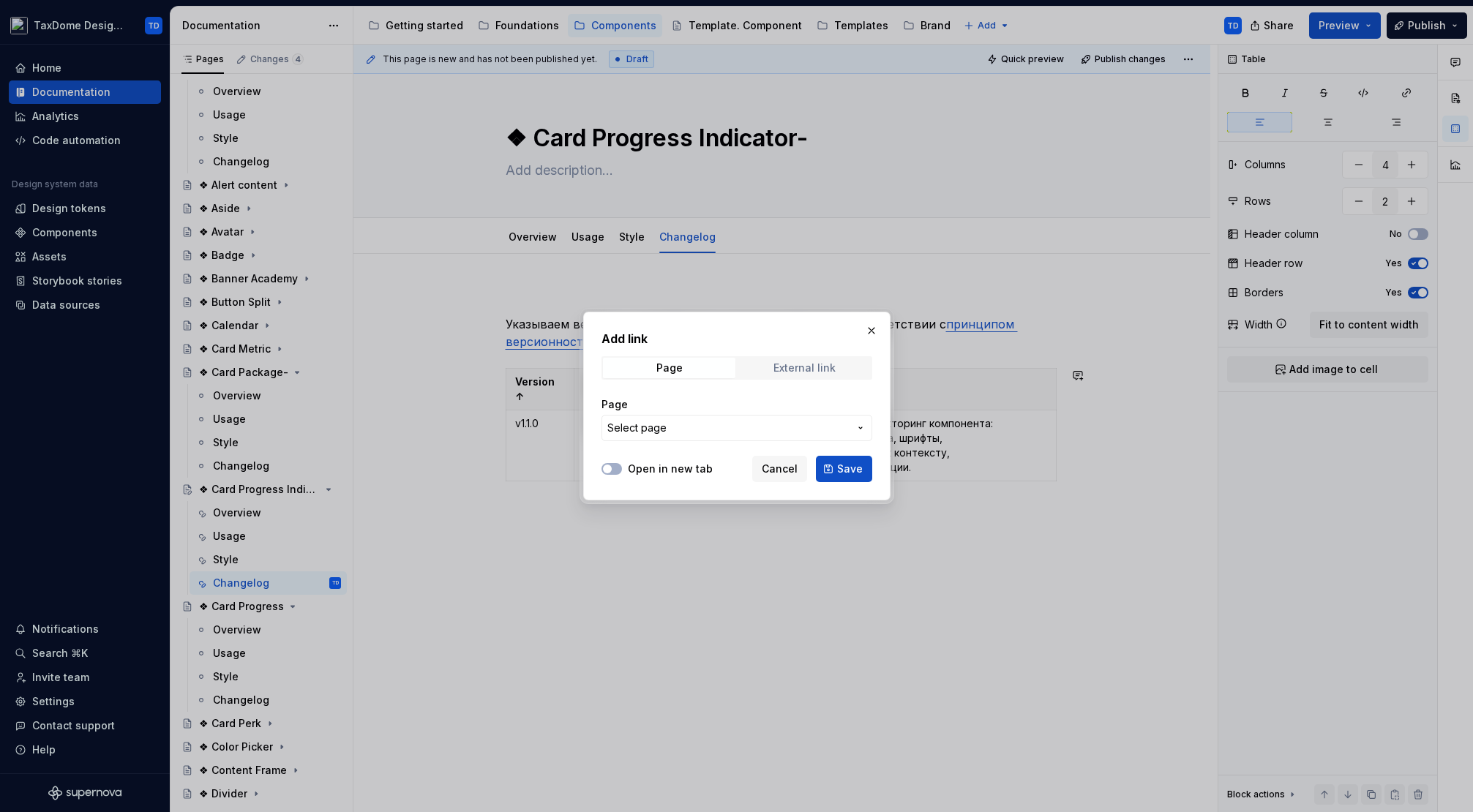
click at [843, 369] on span "External link" at bounding box center [805, 368] width 133 height 21
click at [750, 422] on input "URL" at bounding box center [737, 428] width 270 height 26
paste input "[URL][DOMAIN_NAME]"
type input "[URL][DOMAIN_NAME]"
click at [678, 466] on label "Open in new tab" at bounding box center [670, 469] width 85 height 14
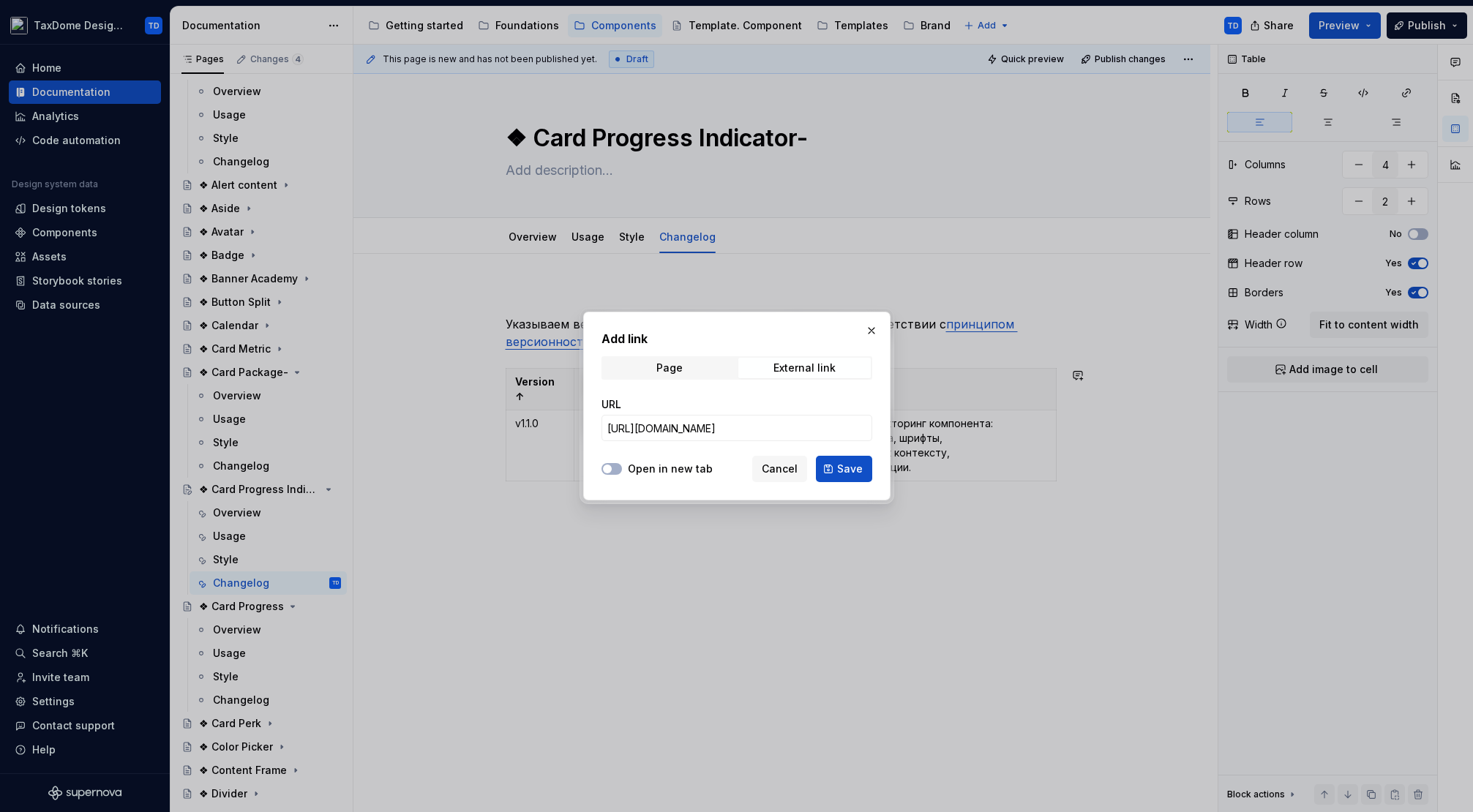
click at [622, 466] on button "Open in new tab" at bounding box center [612, 469] width 21 height 12
drag, startPoint x: 846, startPoint y: 466, endPoint x: 863, endPoint y: 463, distance: 17.3
click at [846, 466] on span "Save" at bounding box center [850, 469] width 26 height 14
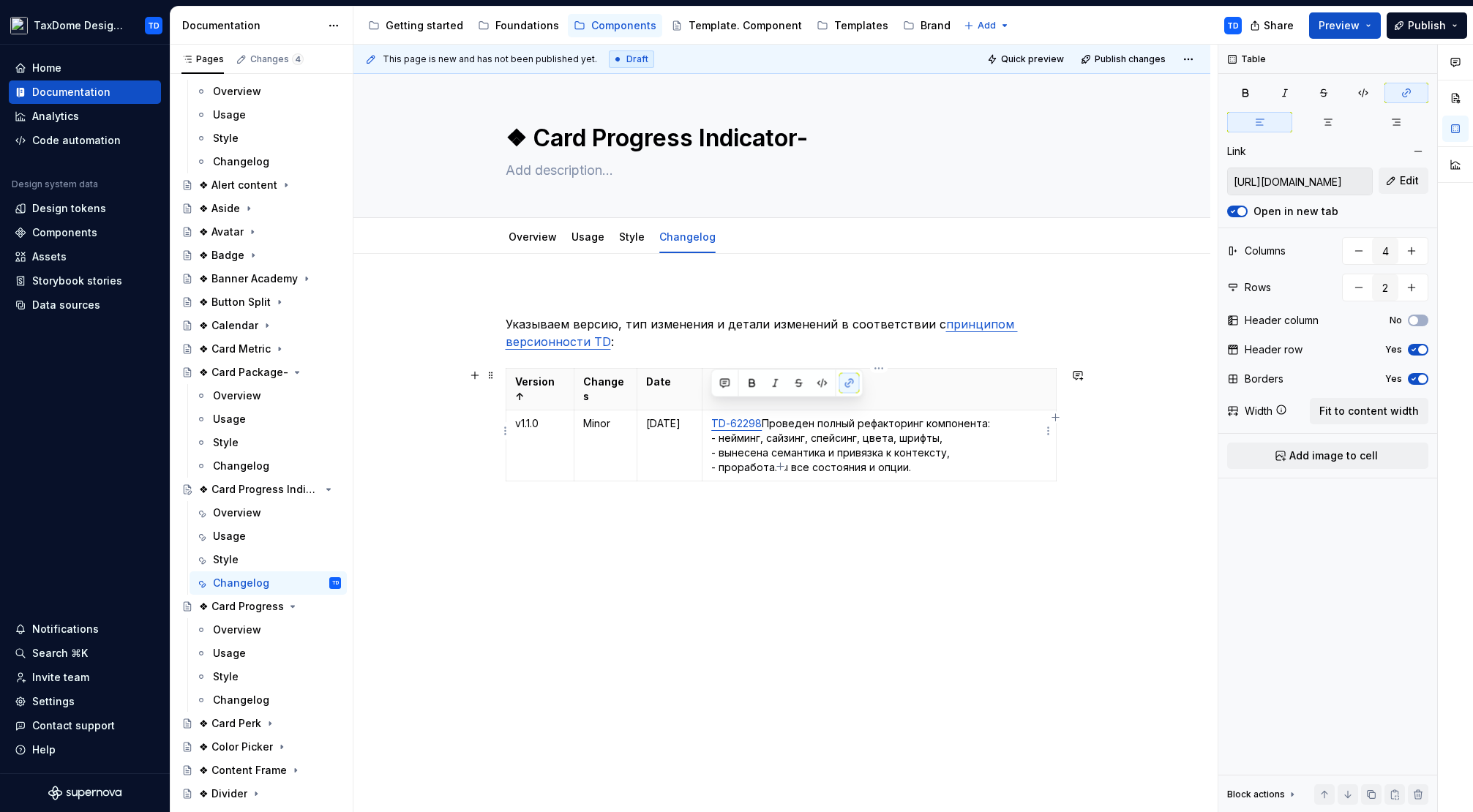
click at [847, 417] on p "TD-62298 Проведен полный рефакторинг компонента: - нейминг, сайзинг, спейсинг, …" at bounding box center [879, 445] width 335 height 58
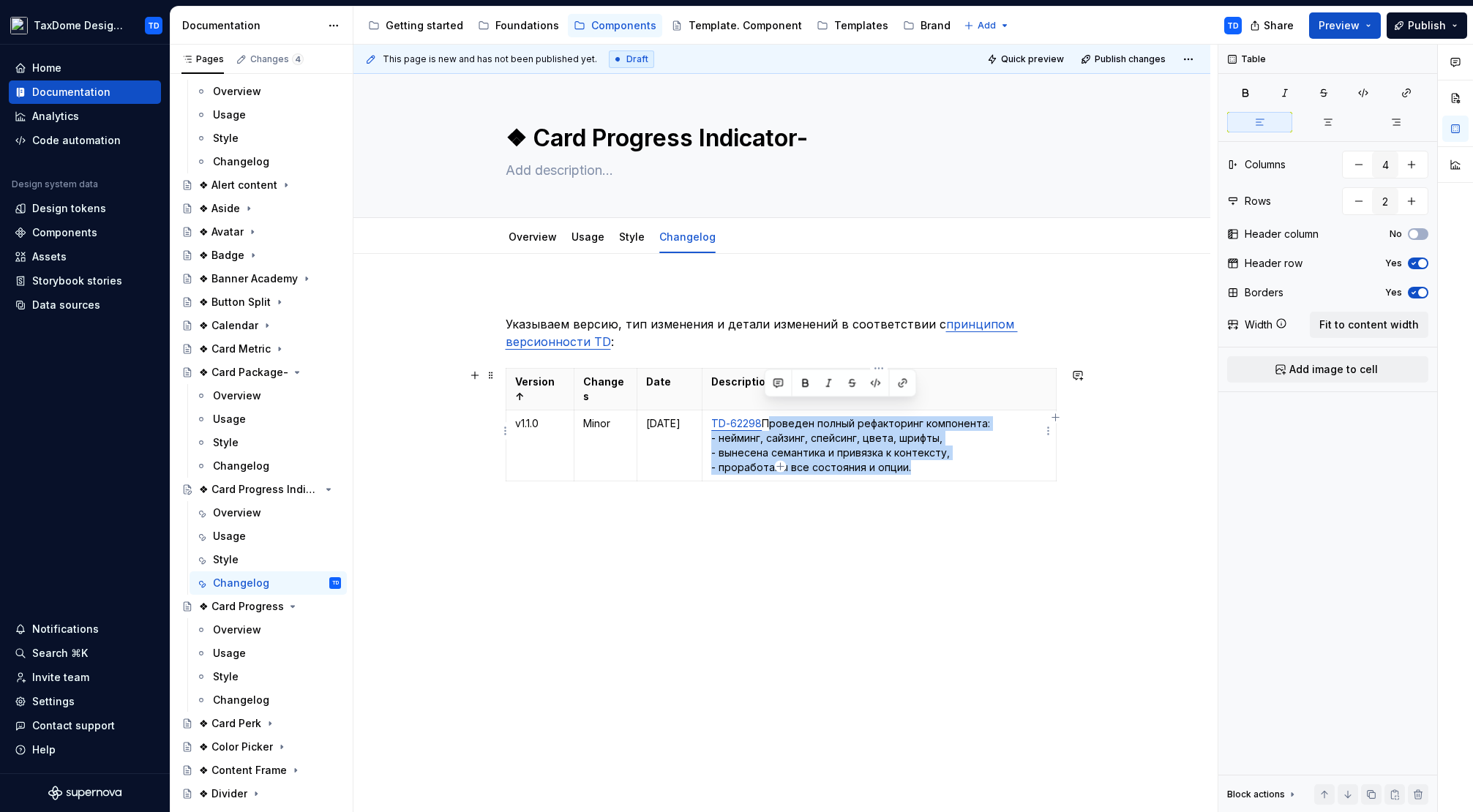
drag, startPoint x: 800, startPoint y: 411, endPoint x: 923, endPoint y: 454, distance: 130.3
click at [923, 454] on p "TD-62298 Проведен полный рефакторинг компонента: - нейминг, сайзинг, спейсинг, …" at bounding box center [879, 445] width 335 height 58
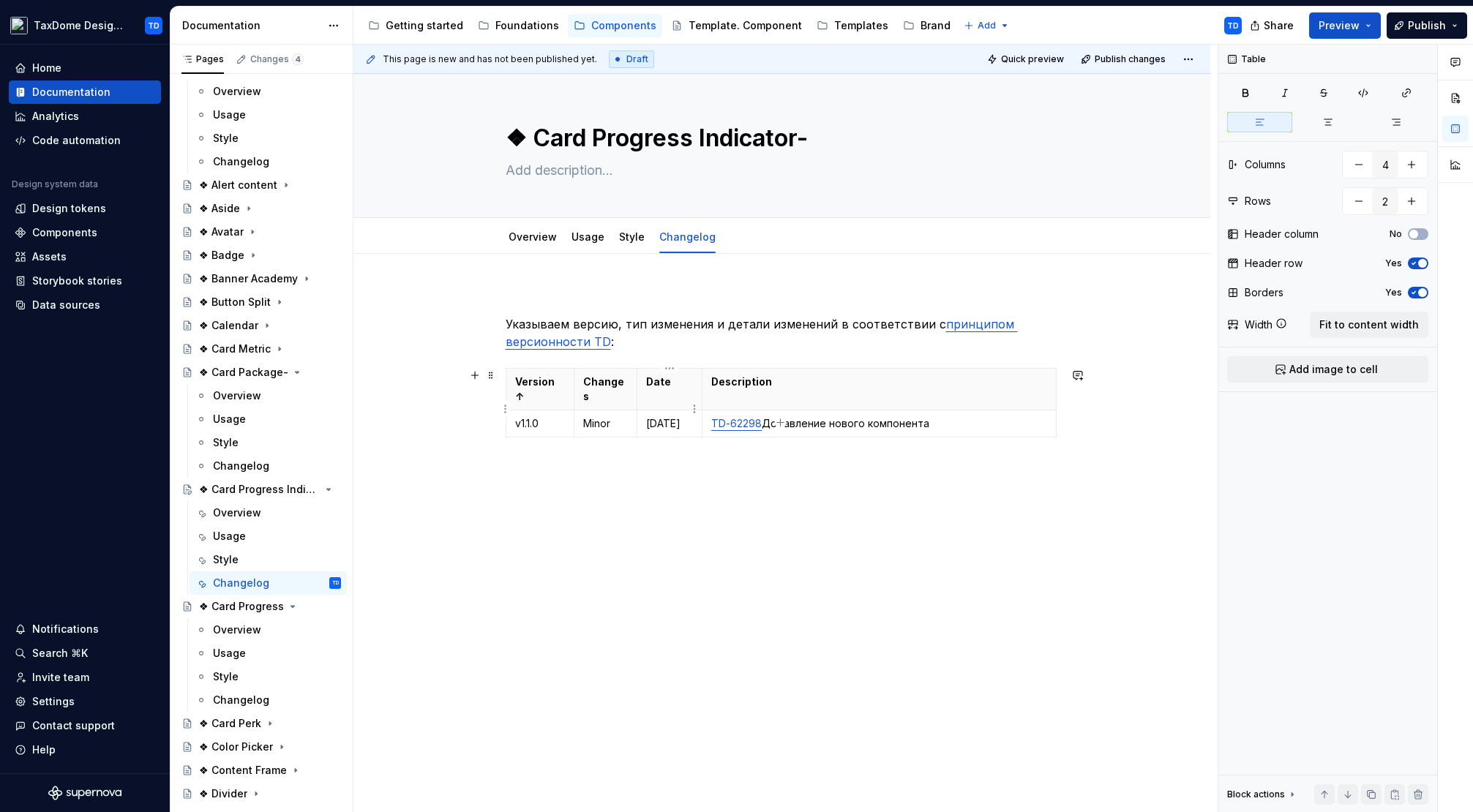
click at [658, 416] on p "[DATE]" at bounding box center [669, 423] width 47 height 14
drag, startPoint x: 702, startPoint y: 383, endPoint x: 717, endPoint y: 384, distance: 15.0
click at [717, 384] on th "Description" at bounding box center [894, 390] width 354 height 42
click at [748, 466] on p at bounding box center [782, 470] width 553 height 18
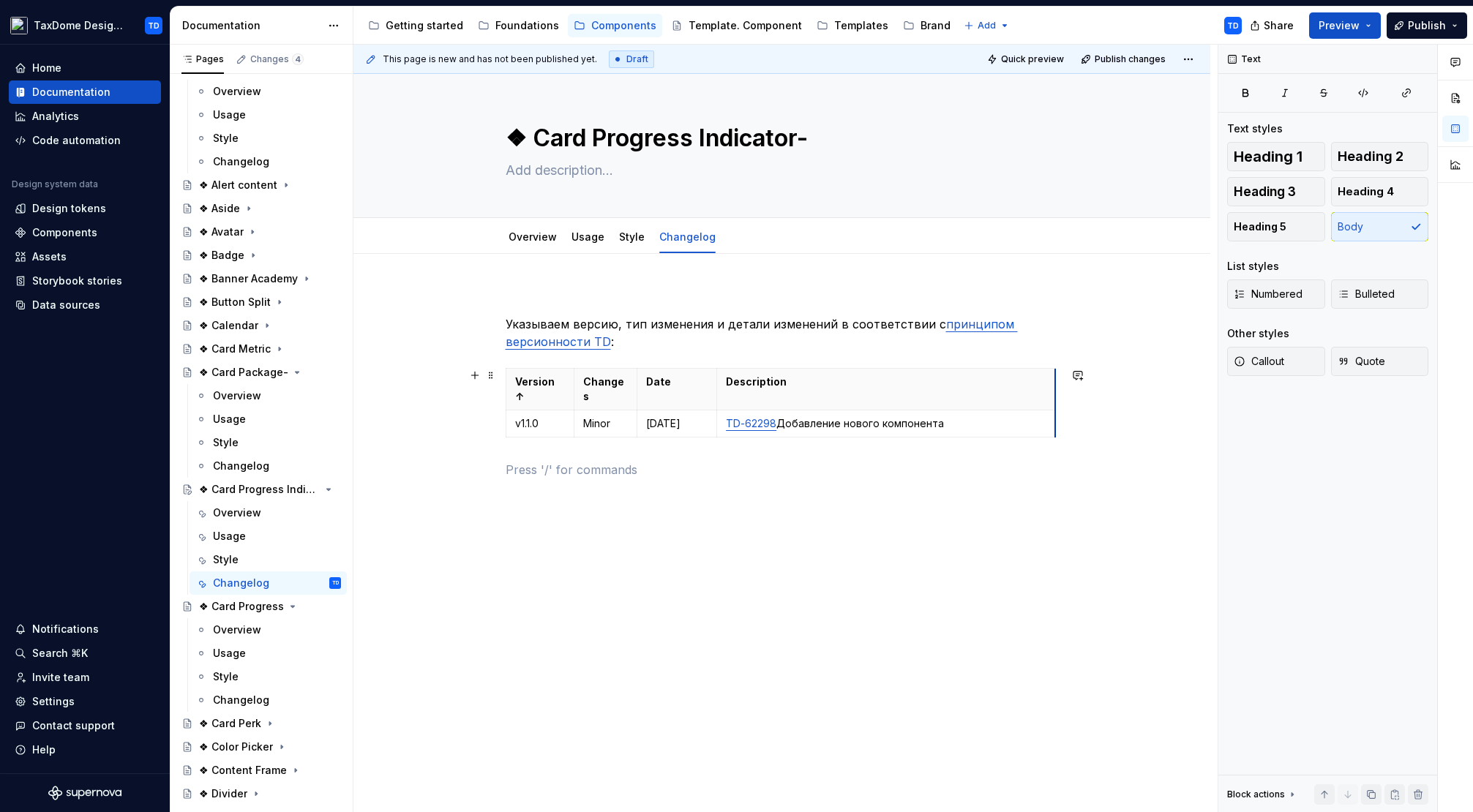
drag, startPoint x: 1057, startPoint y: 401, endPoint x: 1041, endPoint y: 401, distance: 16.0
click at [951, 489] on div "Указываем версию, тип изменения и детали изменений в соответствии с принципом в…" at bounding box center [782, 496] width 857 height 486
click at [626, 238] on link "Style" at bounding box center [632, 237] width 26 height 13
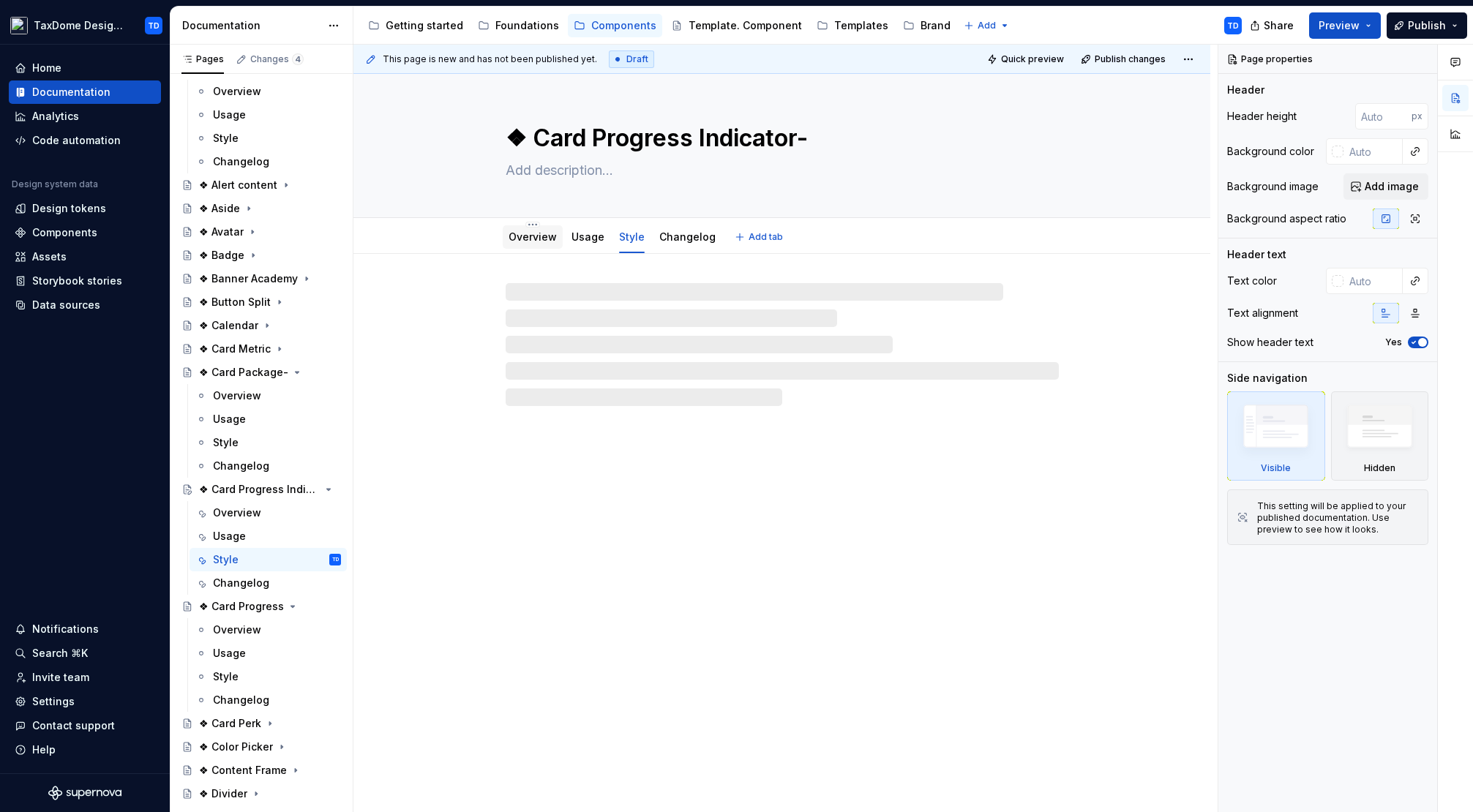
click at [529, 242] on link "Overview" at bounding box center [533, 237] width 48 height 13
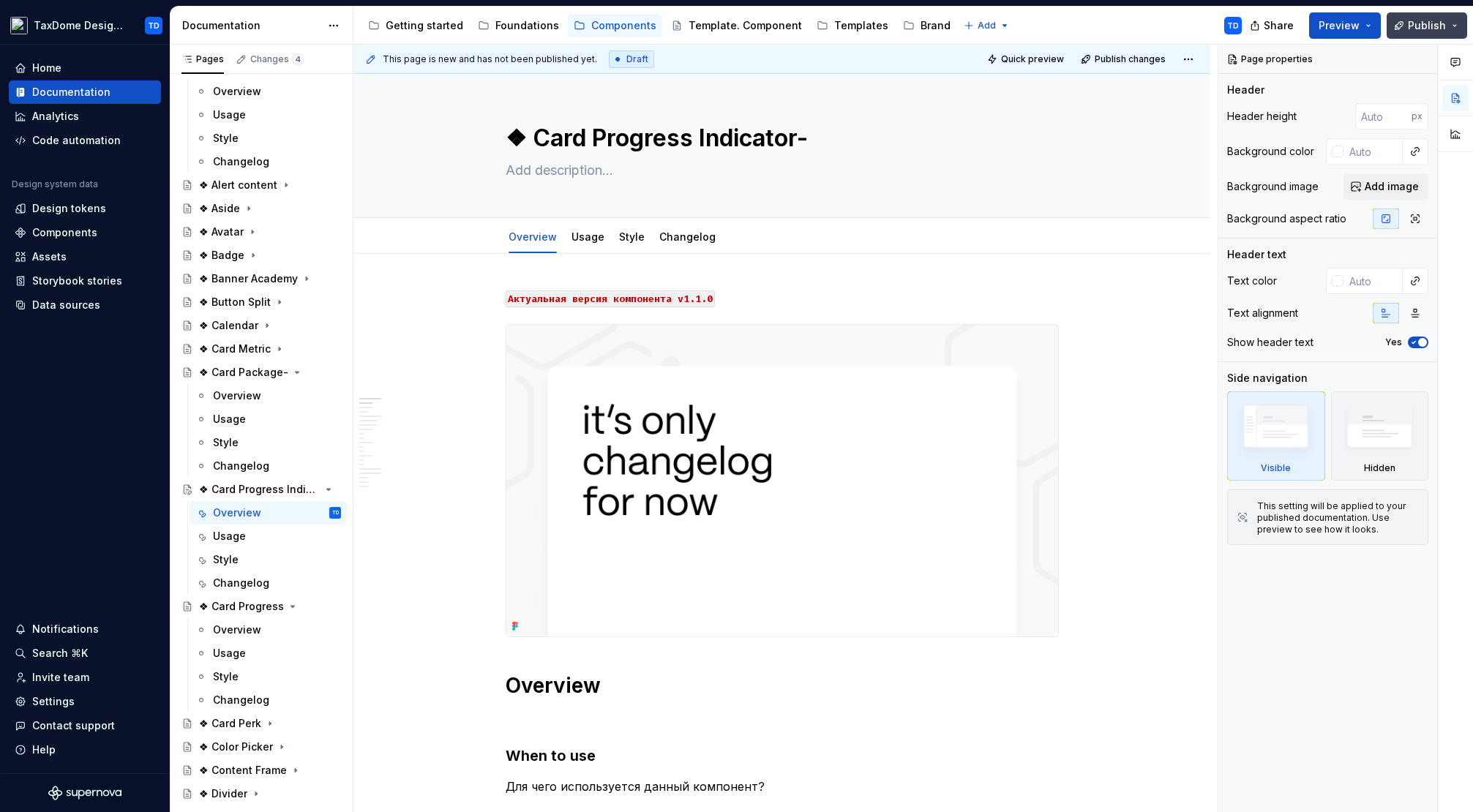
click at [1427, 28] on span "Publish" at bounding box center [1427, 26] width 38 height 14
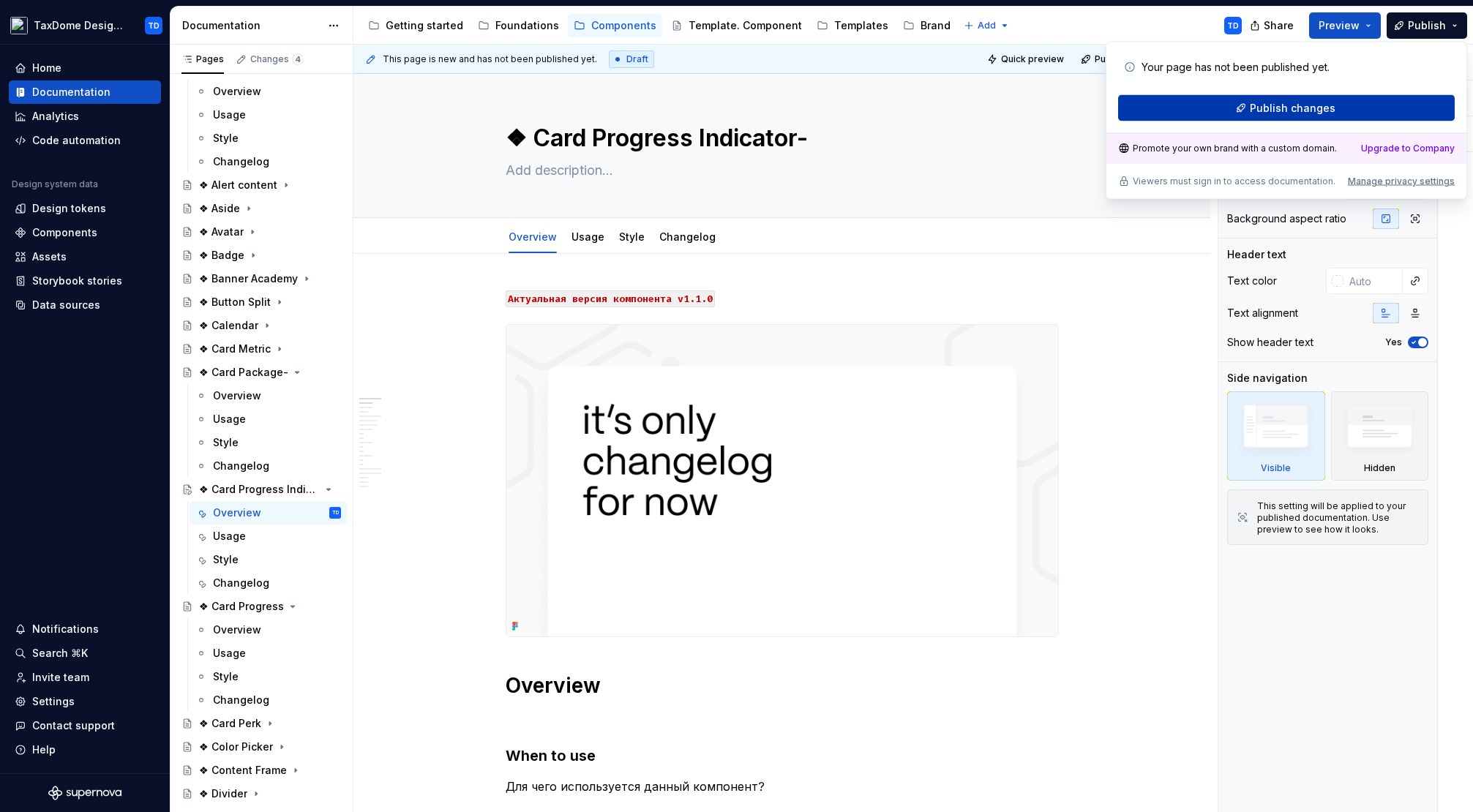
click at [1300, 107] on span "Publish changes" at bounding box center [1292, 108] width 86 height 14
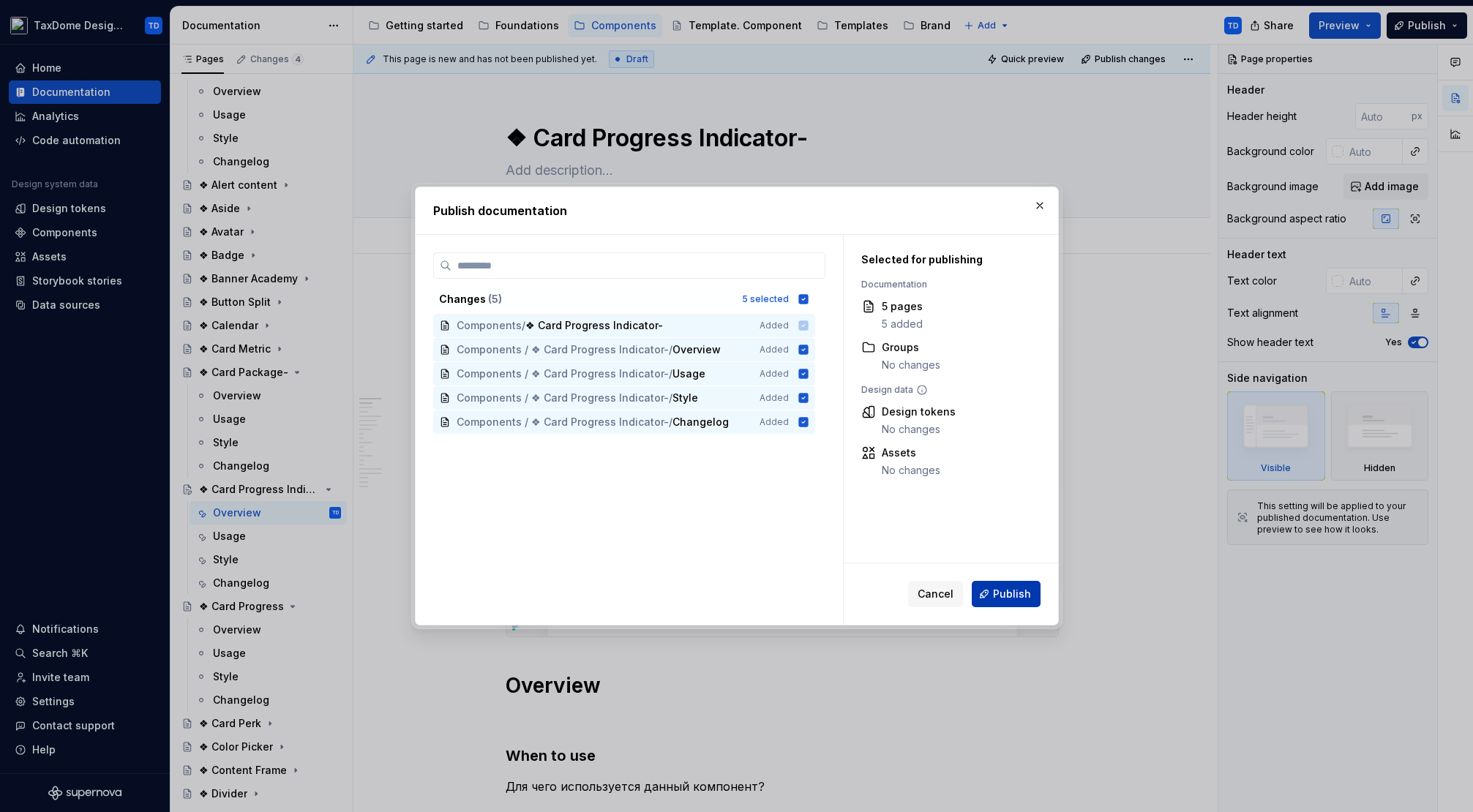
click at [1004, 594] on span "Publish" at bounding box center [1012, 594] width 38 height 14
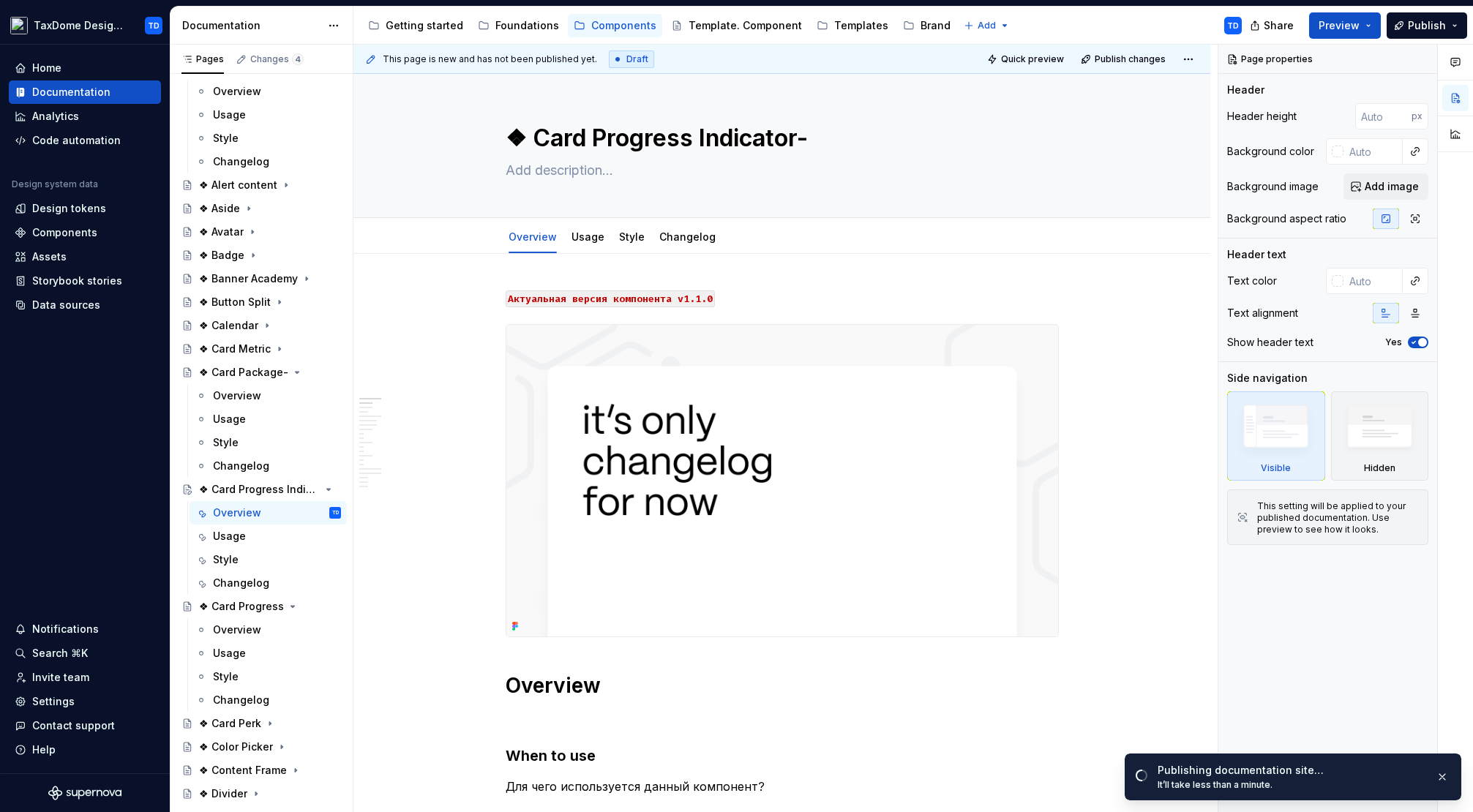
type textarea "*"
click at [756, 303] on p "Актуальная версия компонента v1.1.0" at bounding box center [782, 298] width 553 height 18
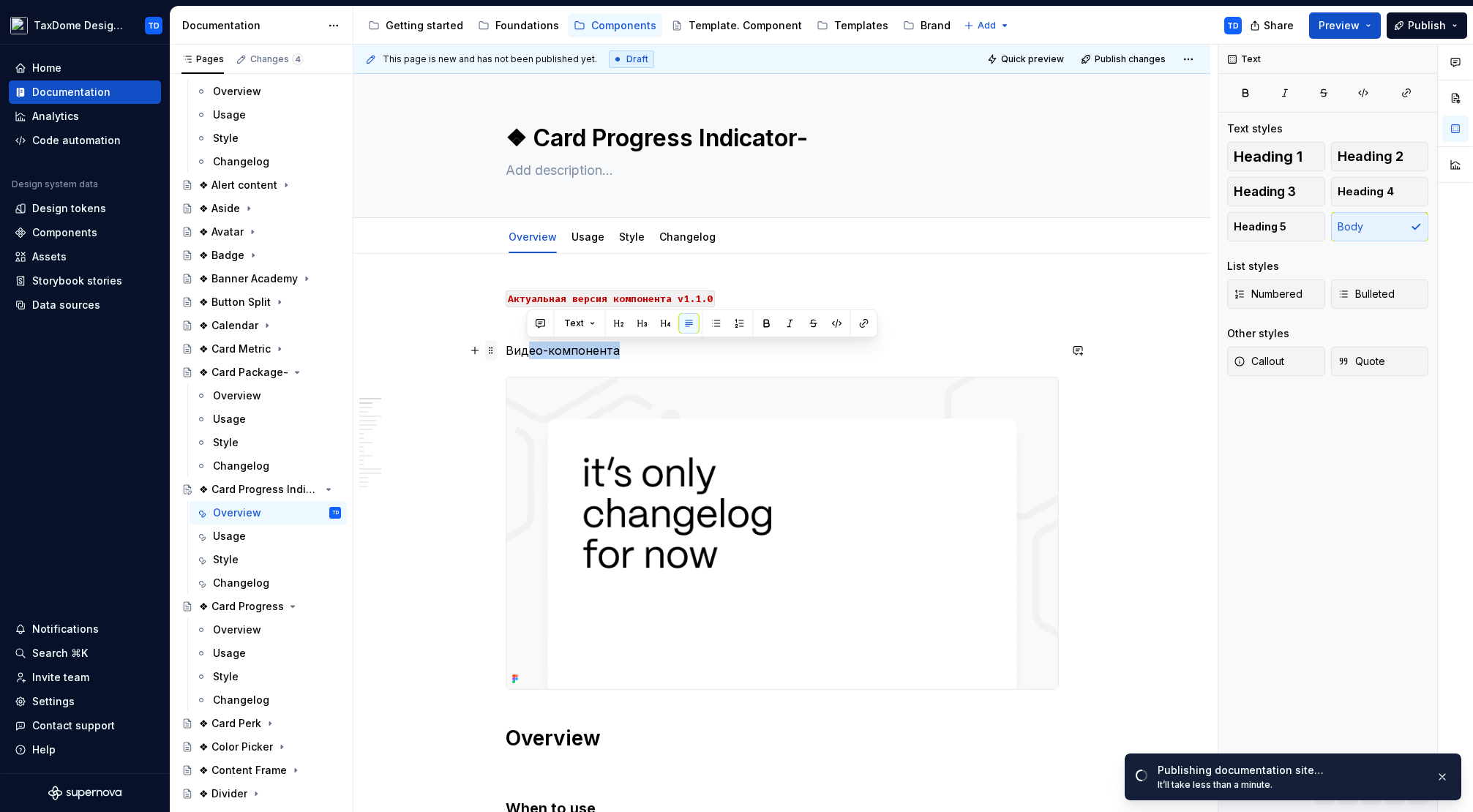
drag, startPoint x: 623, startPoint y: 355, endPoint x: 494, endPoint y: 346, distance: 129.3
click at [553, 351] on p "Видео-компонента" at bounding box center [782, 350] width 553 height 18
click at [599, 351] on p "Видео-компонента" at bounding box center [782, 350] width 553 height 18
drag, startPoint x: 617, startPoint y: 351, endPoint x: 568, endPoint y: 338, distance: 50.7
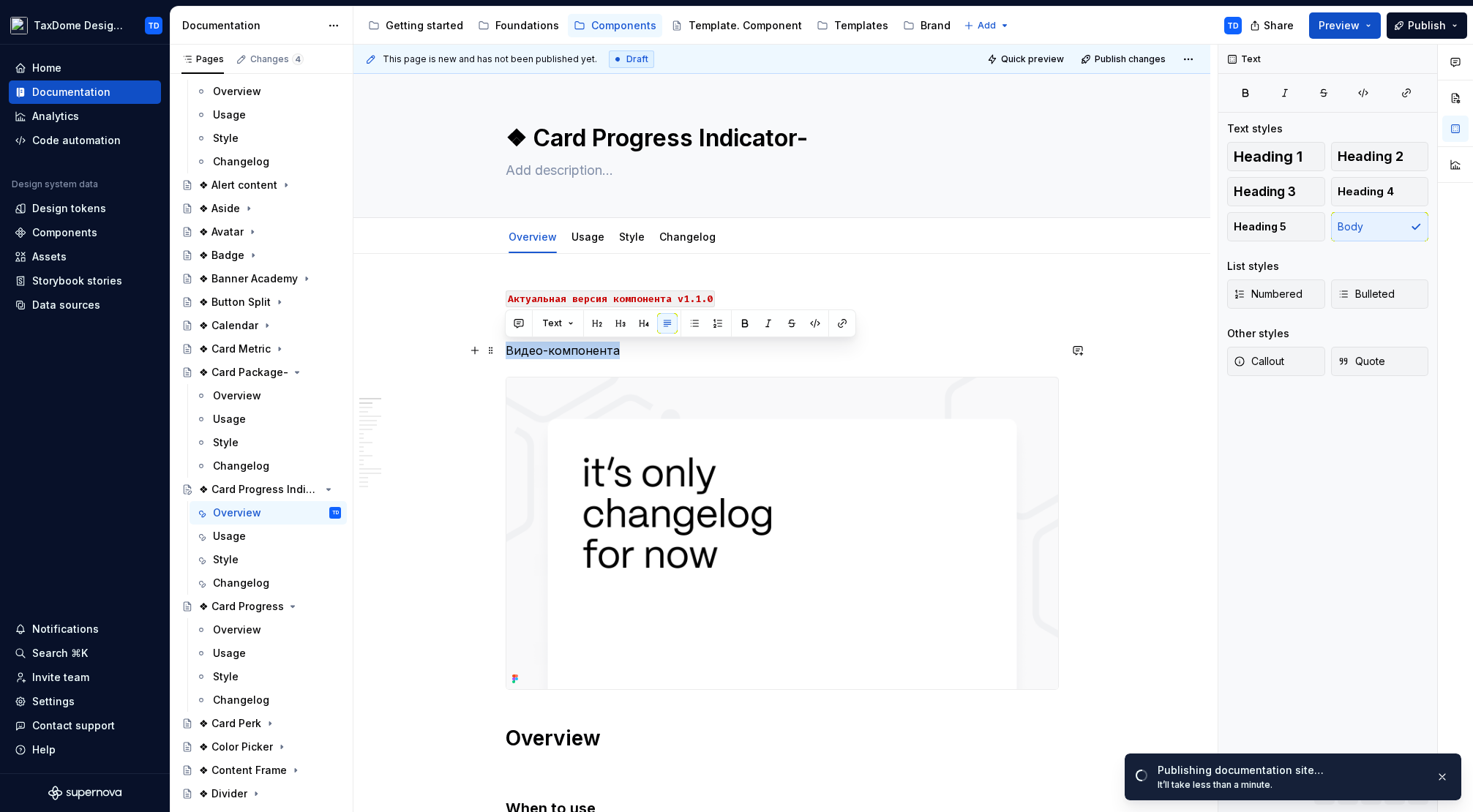
click at [506, 348] on p "Видео-компонента" at bounding box center [782, 350] width 553 height 18
click at [841, 324] on button "button" at bounding box center [843, 323] width 21 height 21
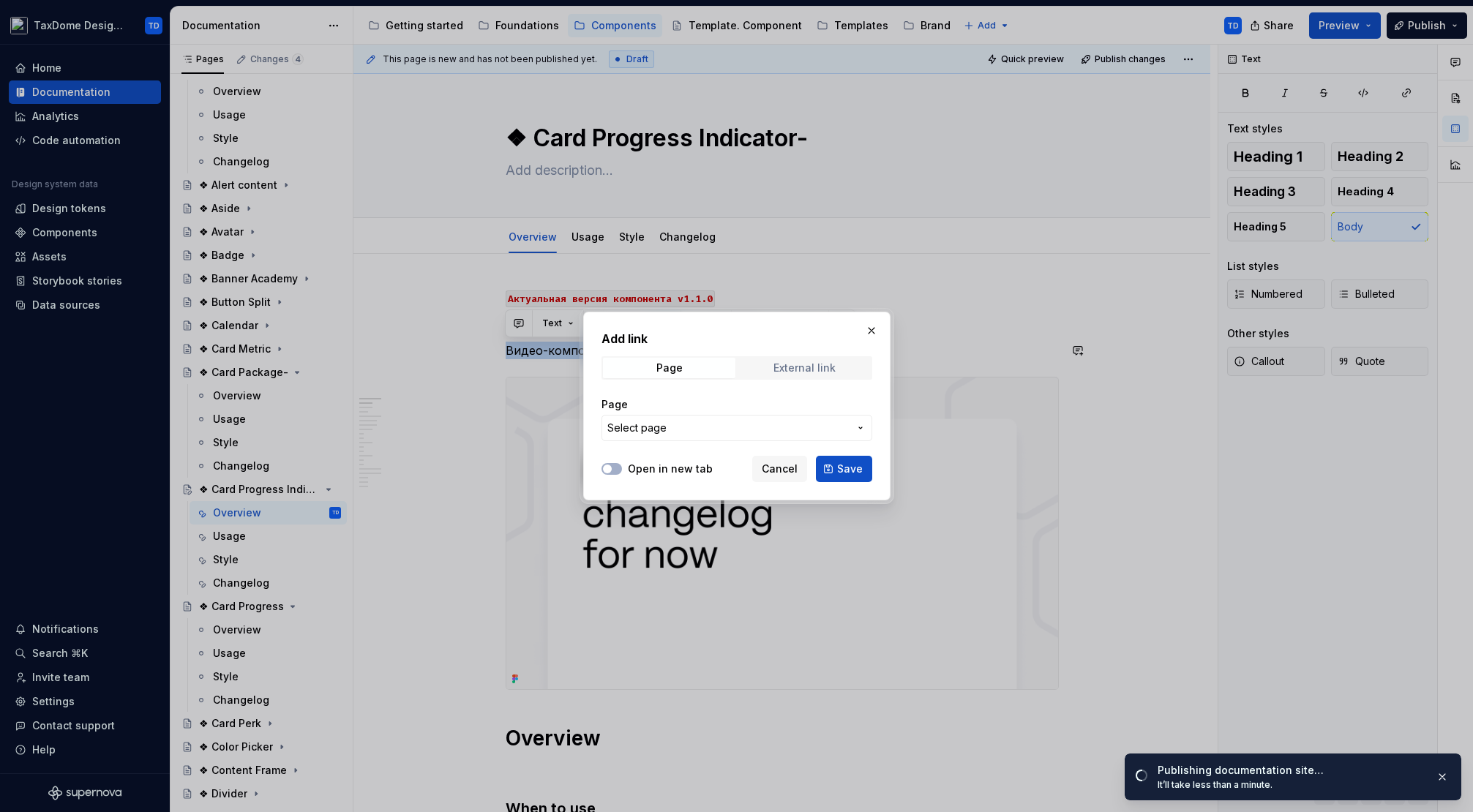
click at [809, 370] on div "External link" at bounding box center [805, 368] width 62 height 12
click at [721, 419] on input "URL" at bounding box center [737, 428] width 270 height 26
paste input "[DOMAIN_NAME][URL][SECURITY_DATA]"
type input "[DOMAIN_NAME][URL][SECURITY_DATA]"
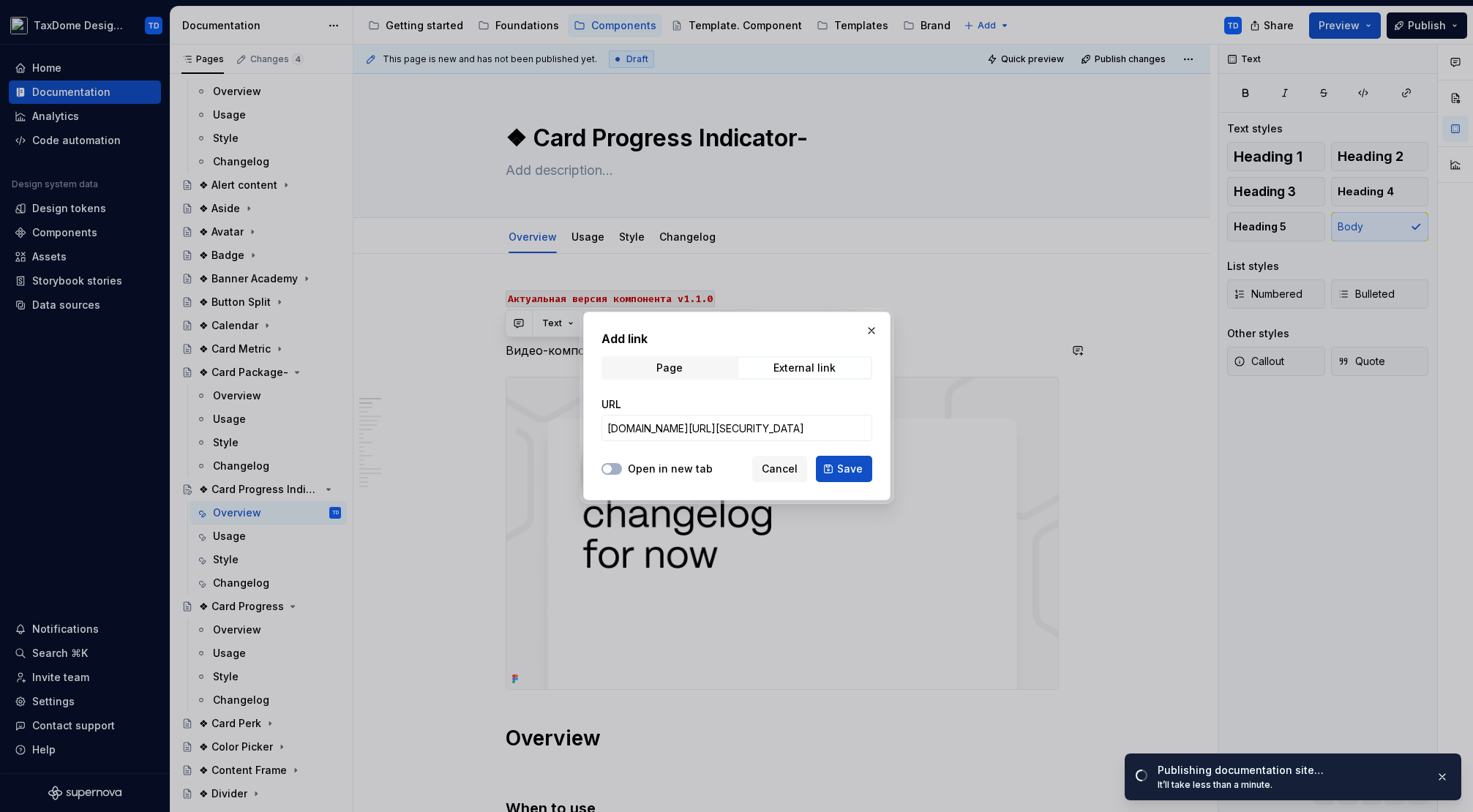
click at [650, 464] on label "Open in new tab" at bounding box center [670, 469] width 85 height 14
click at [622, 464] on button "Open in new tab" at bounding box center [612, 469] width 21 height 12
click at [873, 467] on div "Add link Page External link URL [DOMAIN_NAME][URL][SECURITY_DATA] Open in new t…" at bounding box center [737, 406] width 307 height 189
click at [840, 485] on div "Add link Page External link URL [DOMAIN_NAME][URL][SECURITY_DATA] Open in new t…" at bounding box center [737, 406] width 307 height 189
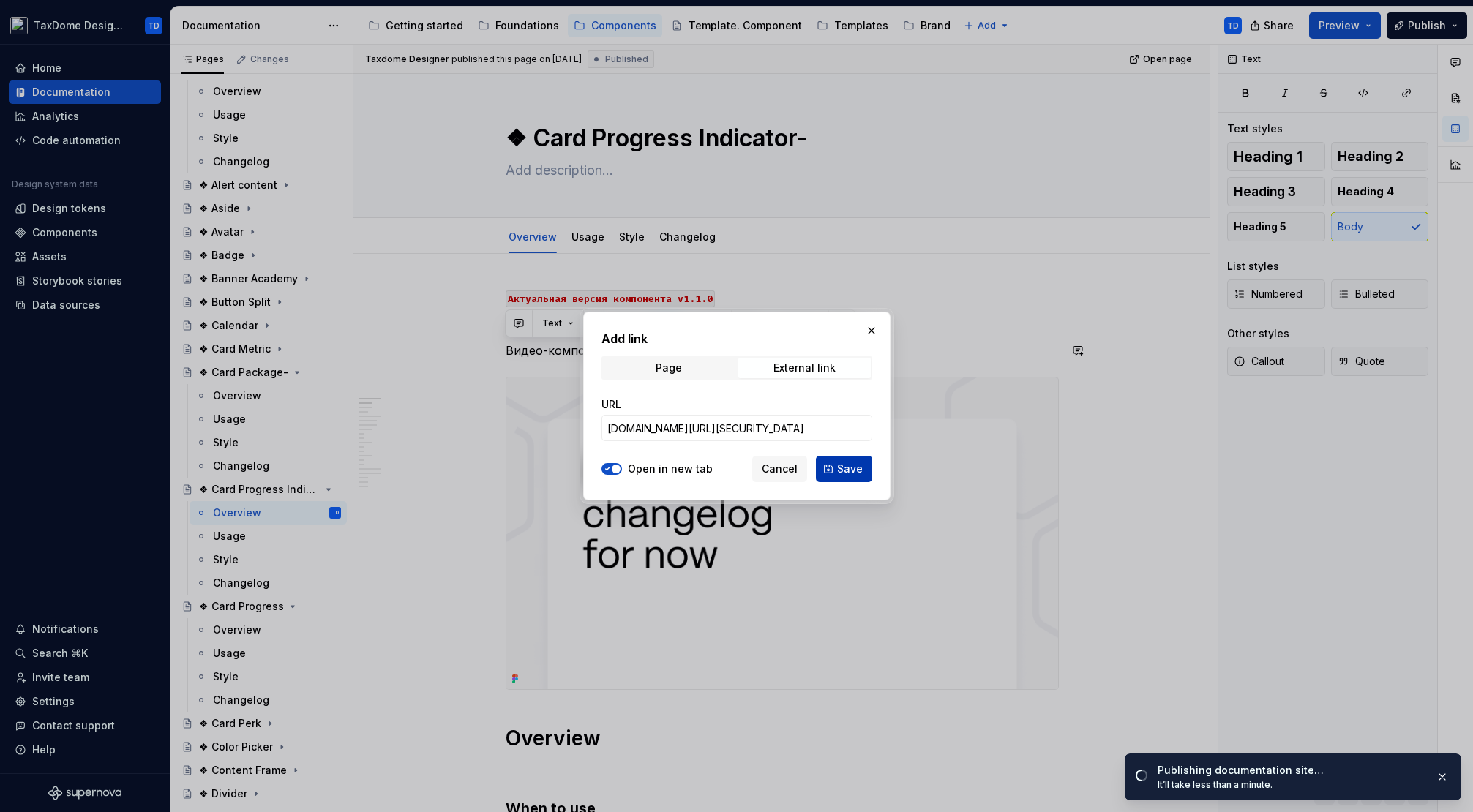
click at [847, 474] on span "Save" at bounding box center [850, 469] width 26 height 14
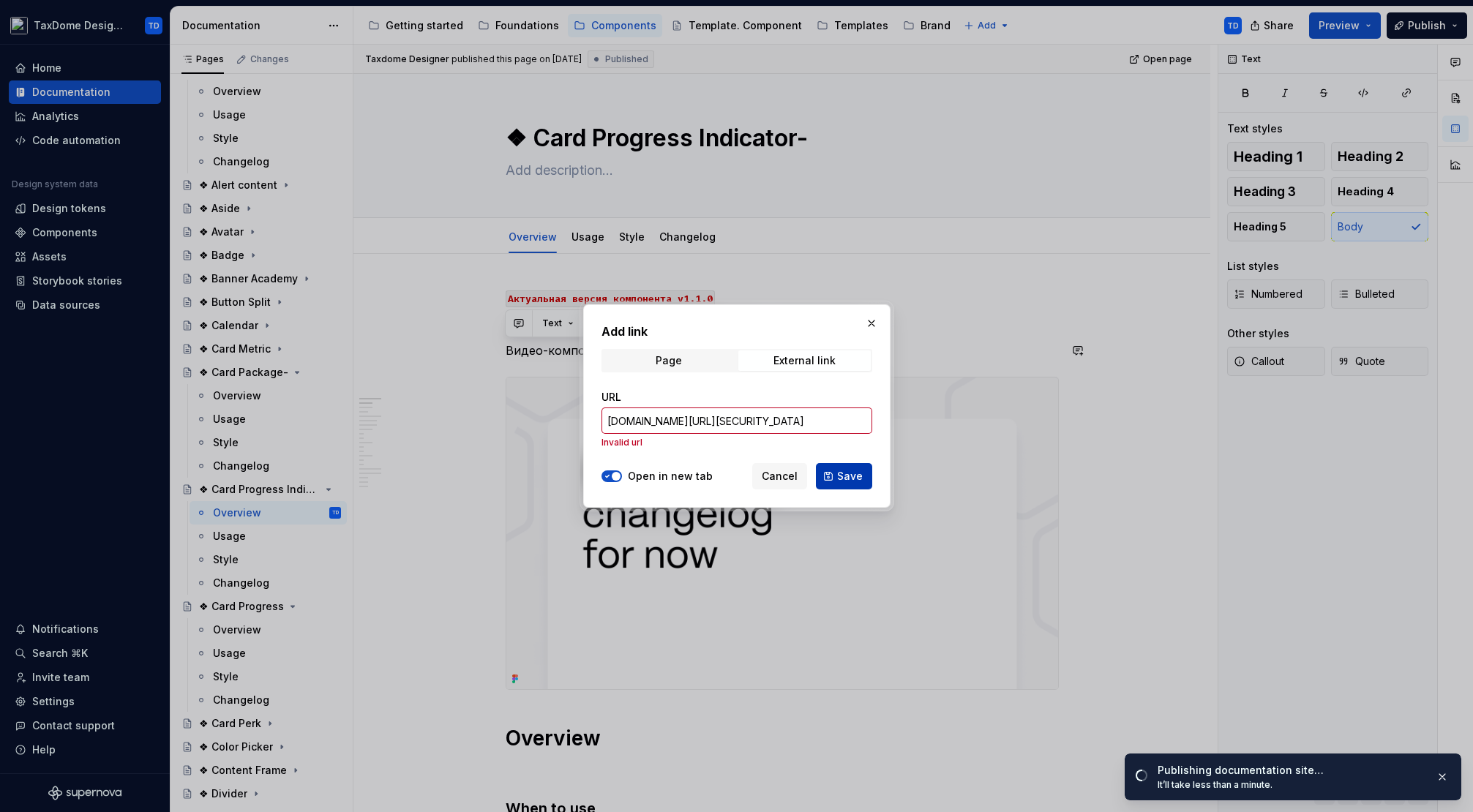
click at [852, 474] on span "Save" at bounding box center [850, 476] width 26 height 14
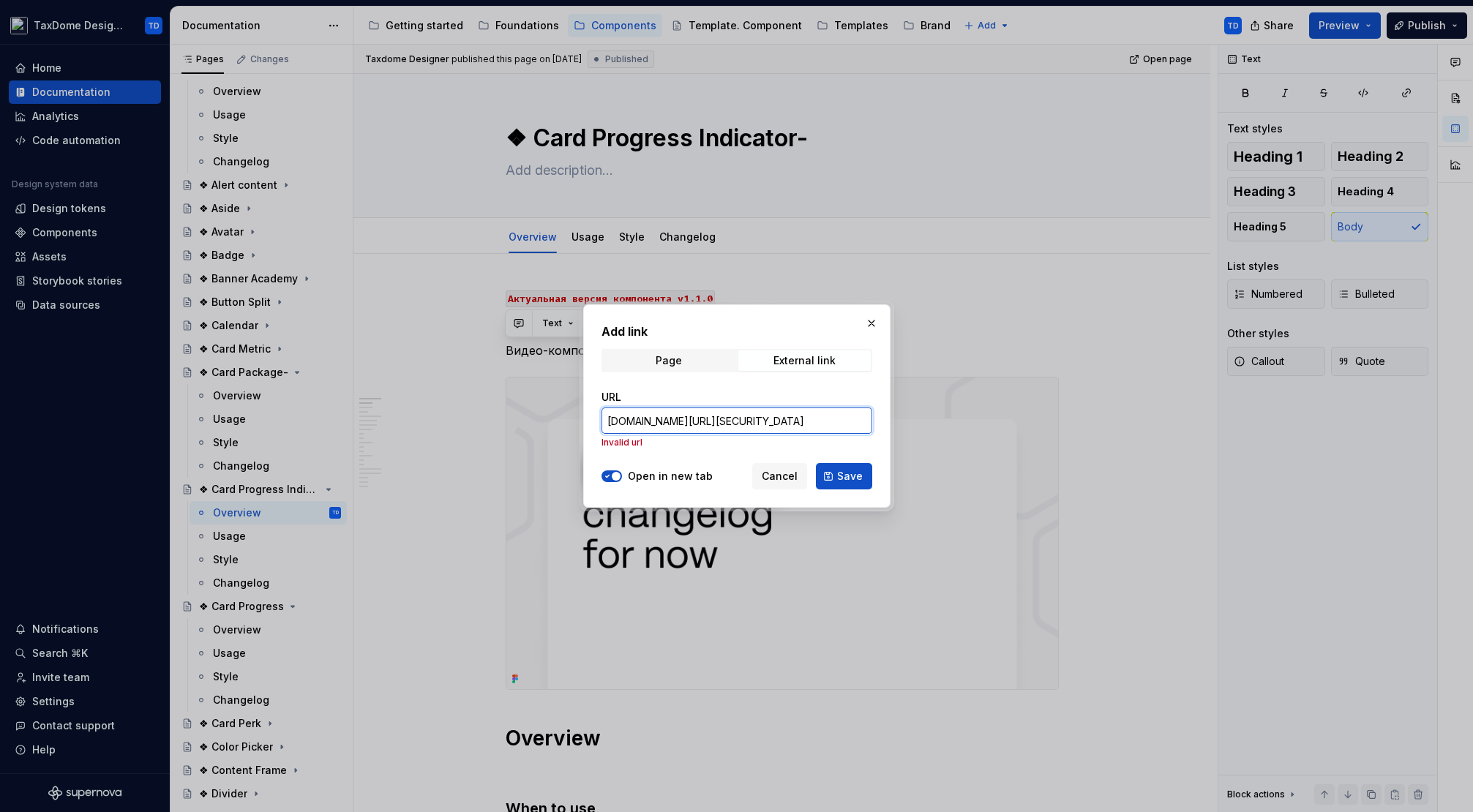
type textarea "*"
click at [787, 422] on input "[DOMAIN_NAME][URL][SECURITY_DATA]" at bounding box center [737, 420] width 270 height 26
paste input "[URL][DOMAIN_NAME]"
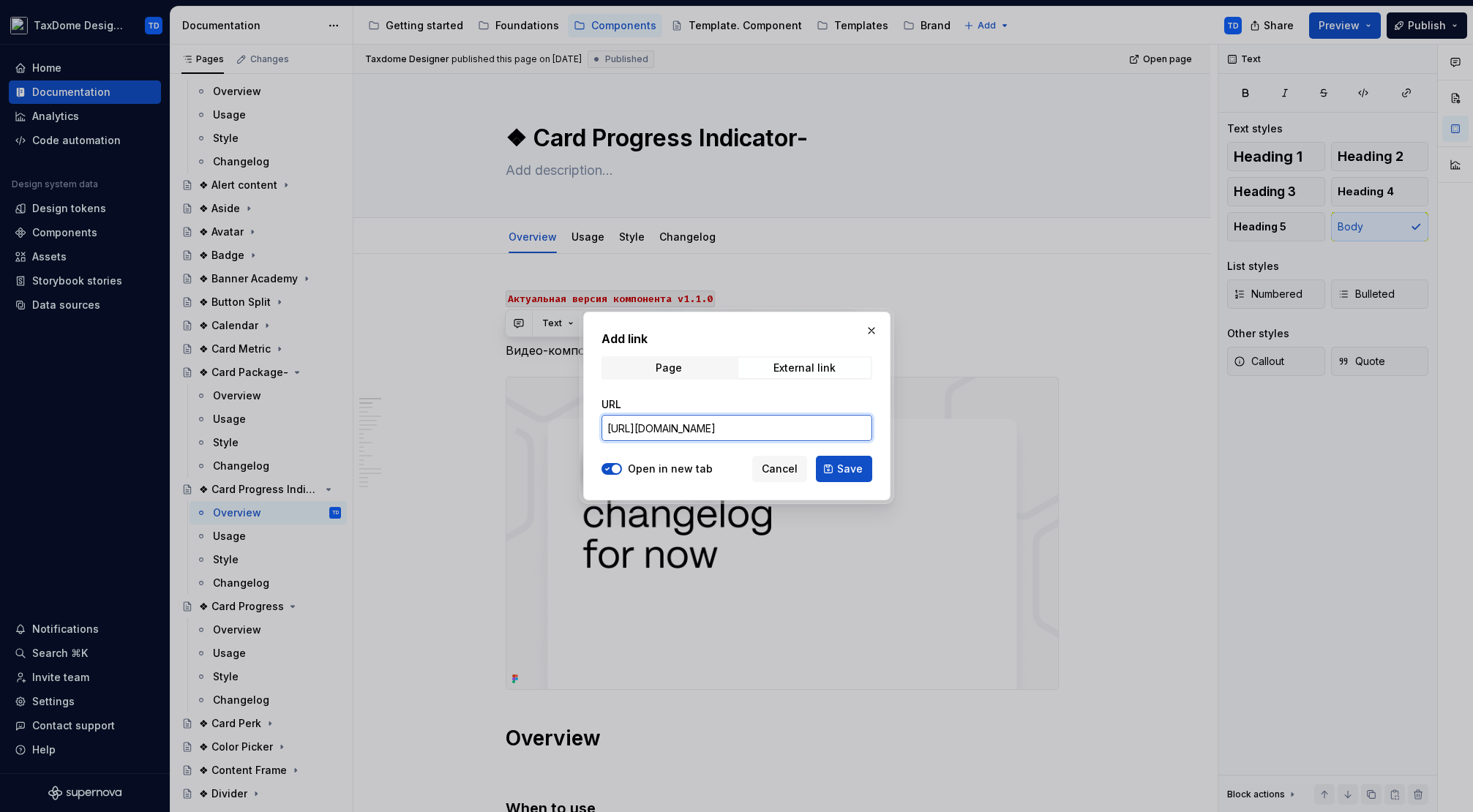
scroll to position [0, 310]
type input "[URL][DOMAIN_NAME]"
click at [855, 466] on span "Save" at bounding box center [850, 469] width 26 height 14
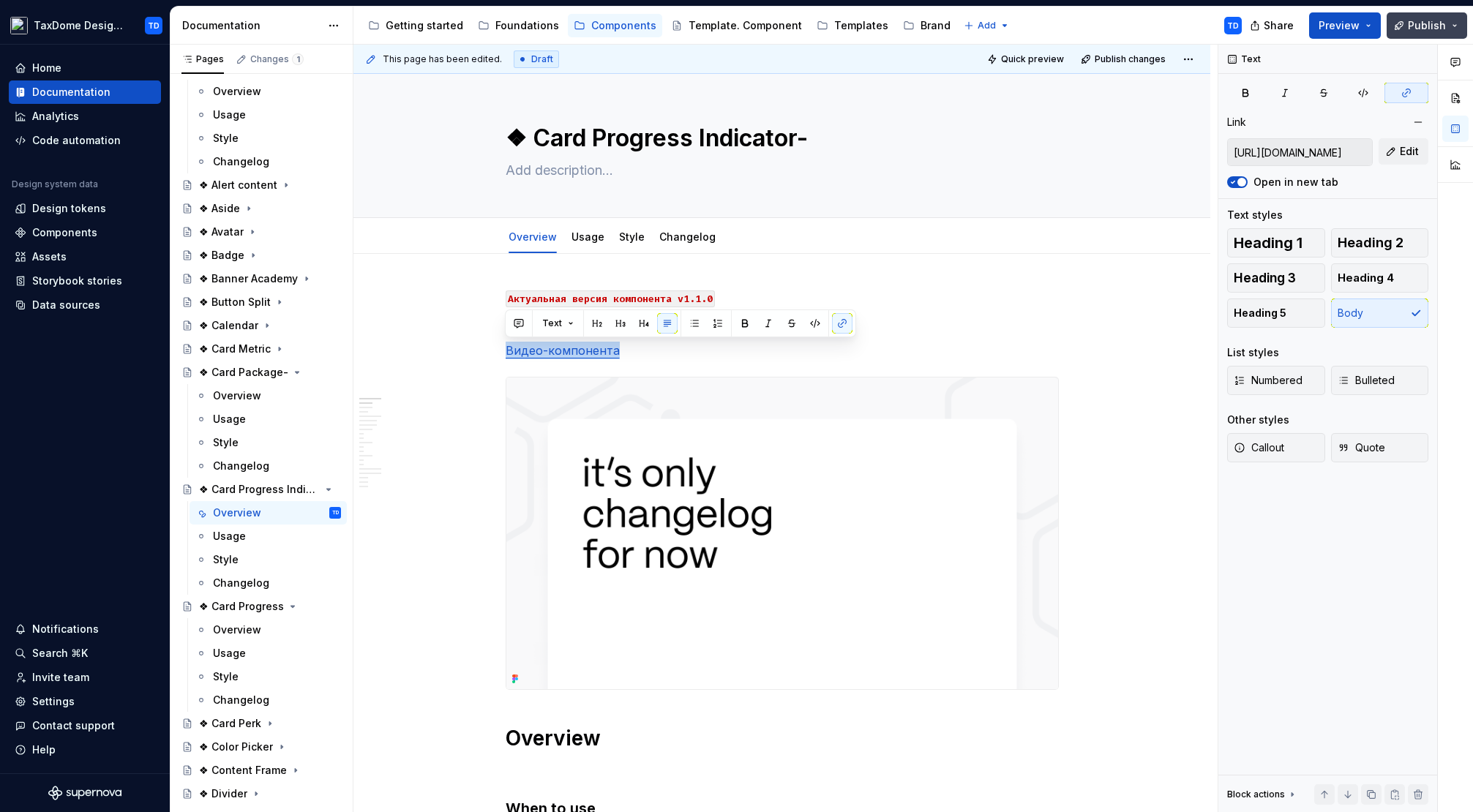
click at [1443, 19] on span "Publish" at bounding box center [1427, 26] width 38 height 14
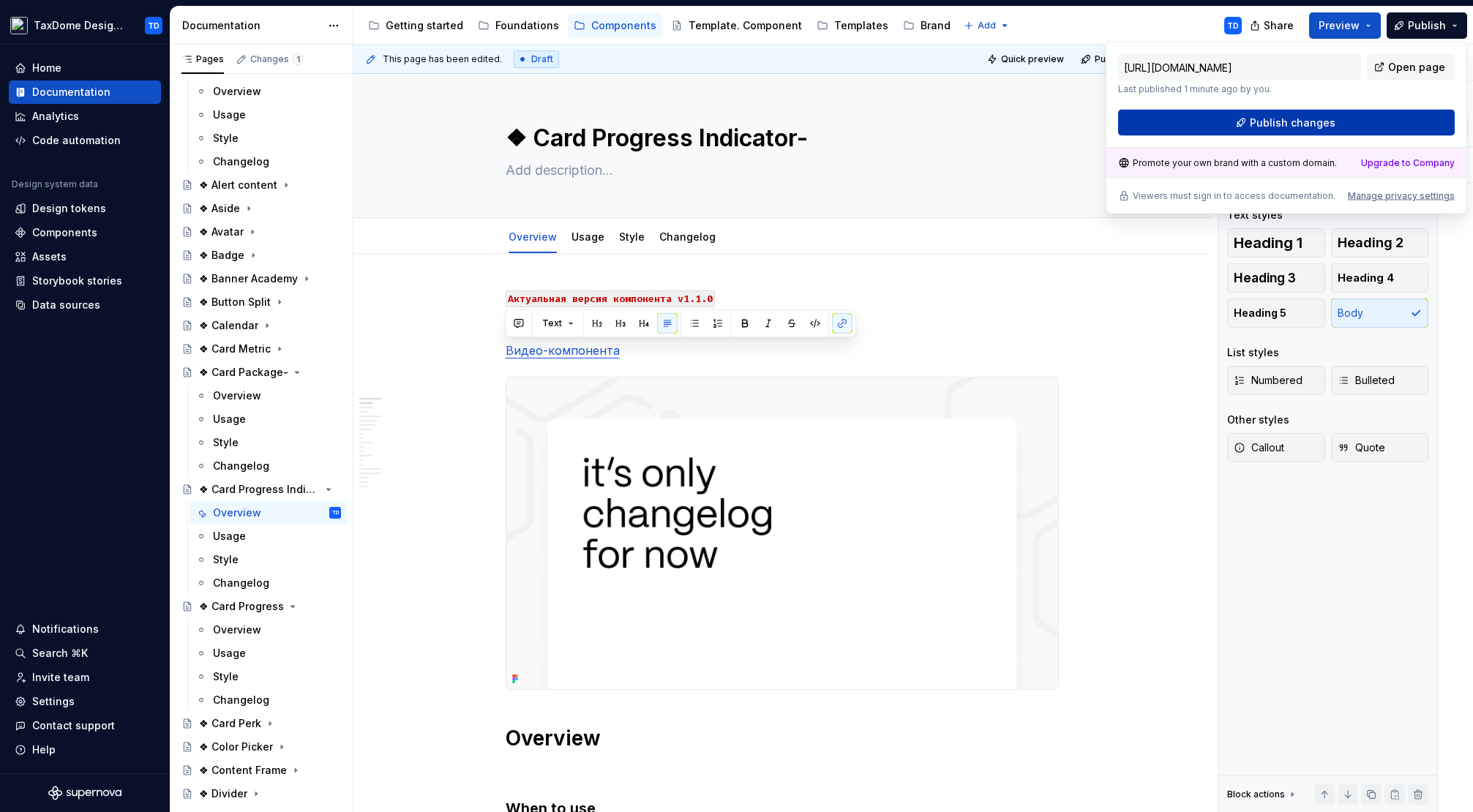
click at [1322, 122] on span "Publish changes" at bounding box center [1292, 122] width 86 height 14
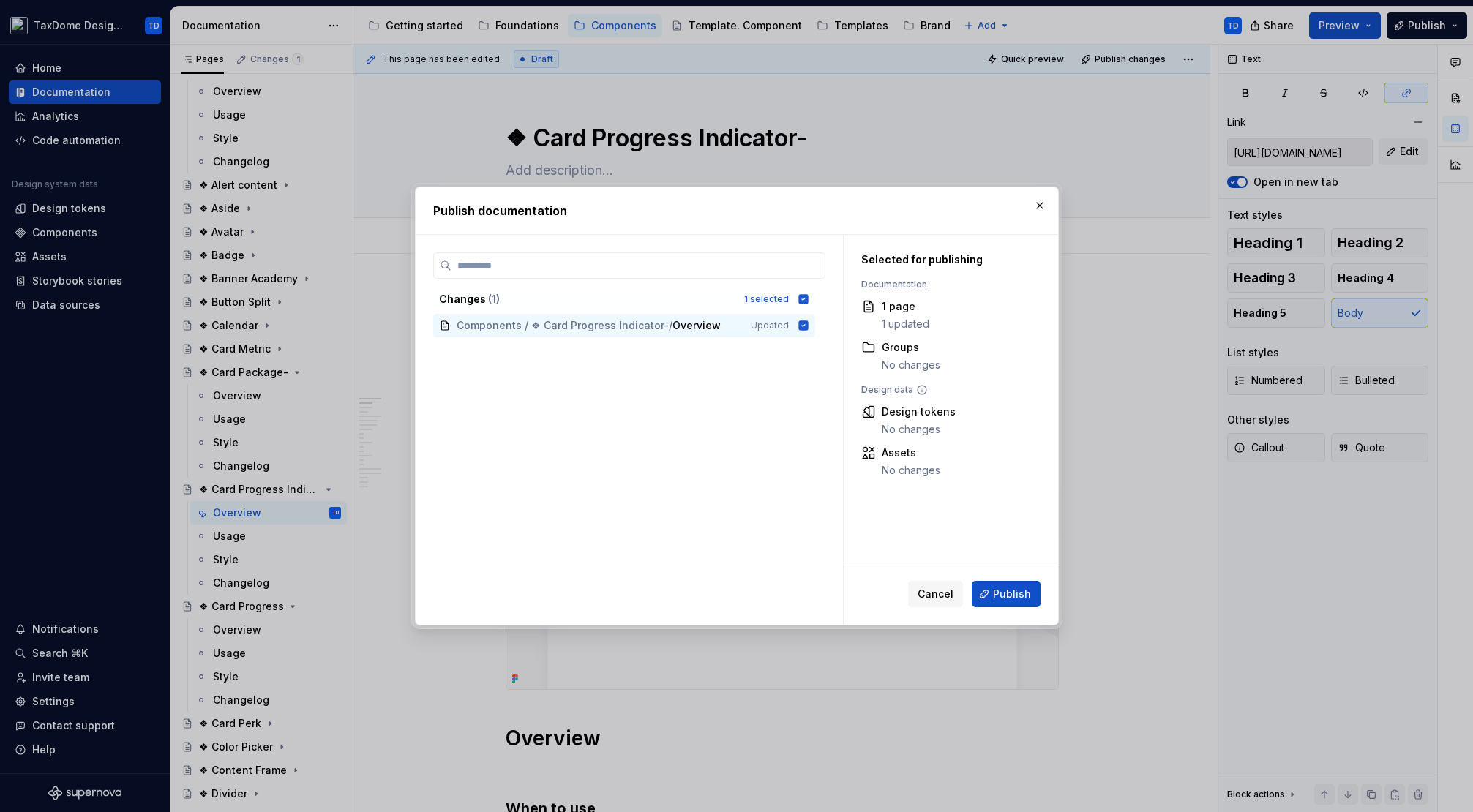
click at [1006, 590] on span "Publish" at bounding box center [1012, 594] width 38 height 14
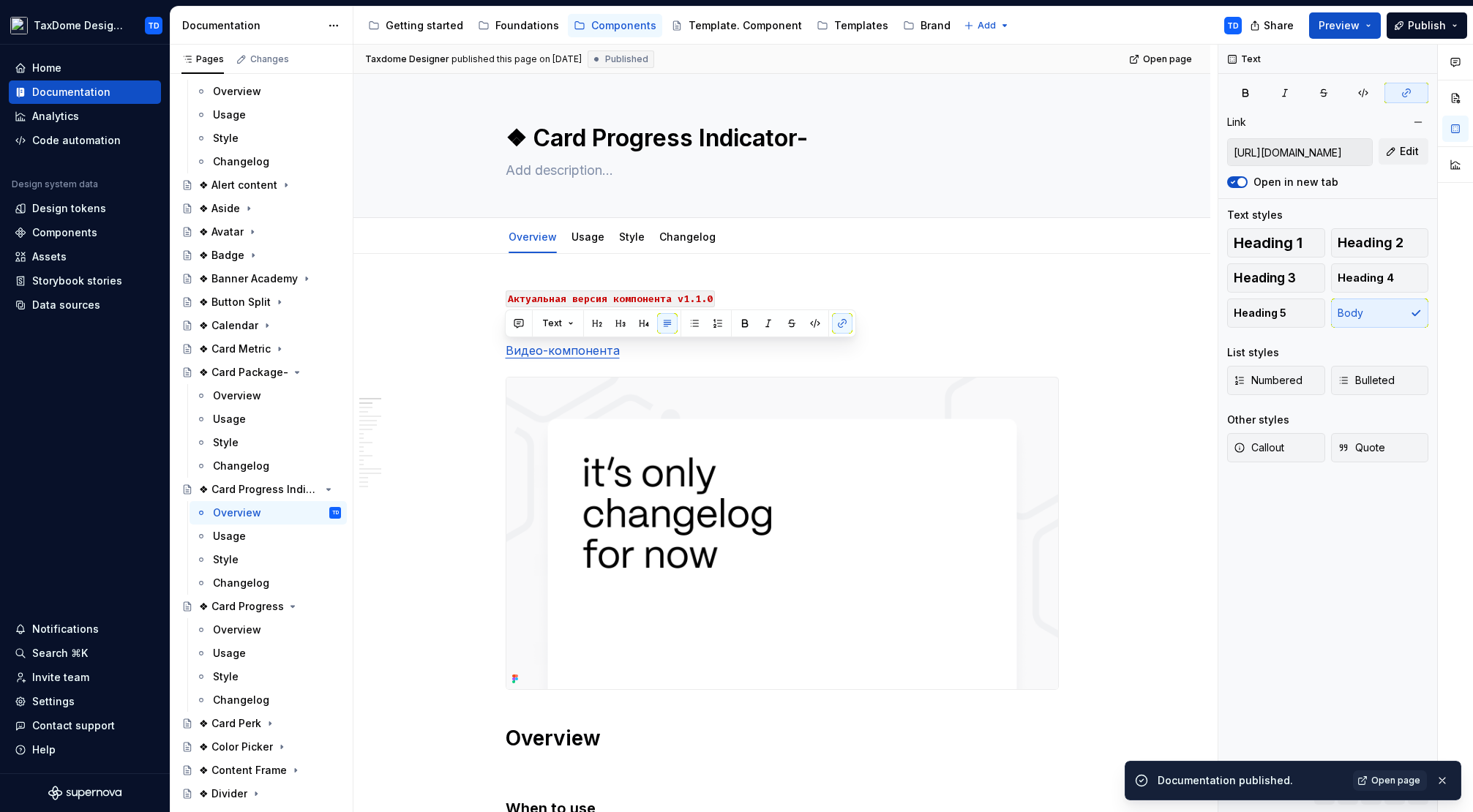
type textarea "*"
